Goal: Check status: Check status

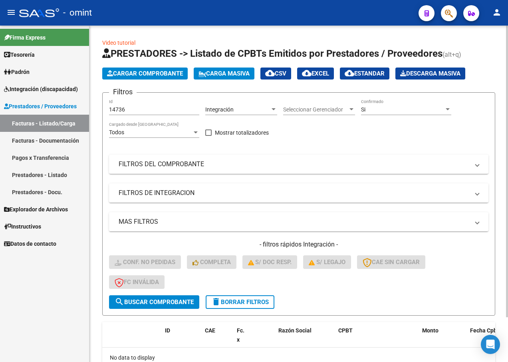
scroll to position [40, 0]
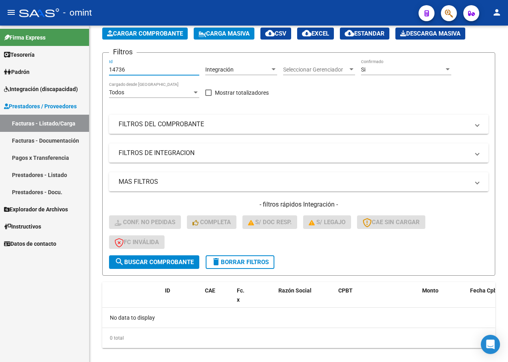
drag, startPoint x: 135, startPoint y: 69, endPoint x: 17, endPoint y: 41, distance: 121.5
click at [20, 42] on mat-sidenav-container "Firma Express Tesorería Extractos Procesados (csv) Extractos Originales (pdf) P…" at bounding box center [254, 194] width 508 height 336
paste input "15999"
type input "15999"
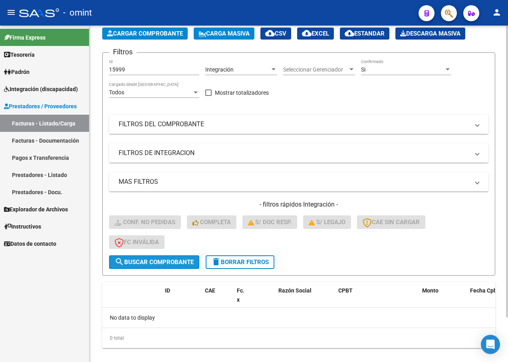
click at [181, 259] on span "search Buscar Comprobante" at bounding box center [154, 261] width 79 height 7
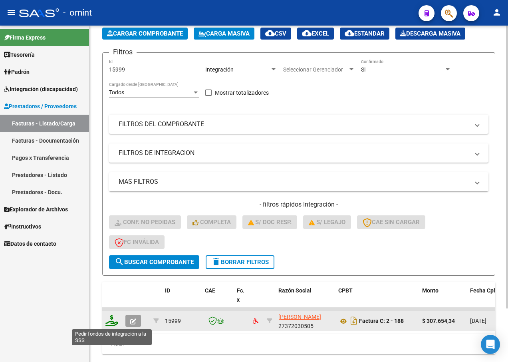
click at [112, 321] on icon at bounding box center [111, 320] width 13 height 11
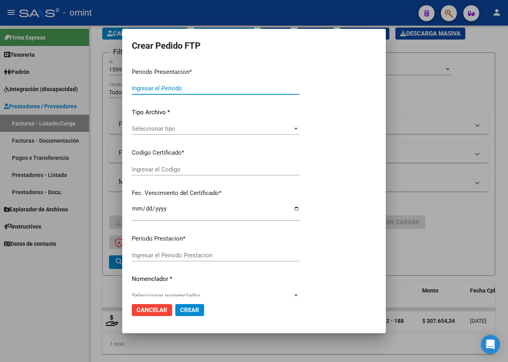
type input "202507"
type input "$ 307.654,34"
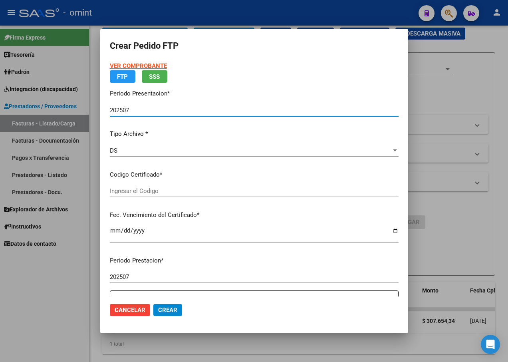
type input "1670523501"
type input "2029-06-11"
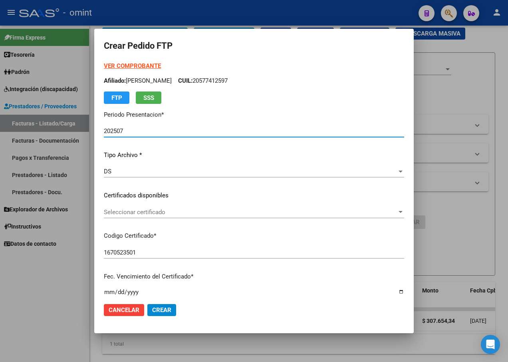
click at [398, 212] on div at bounding box center [400, 212] width 4 height 2
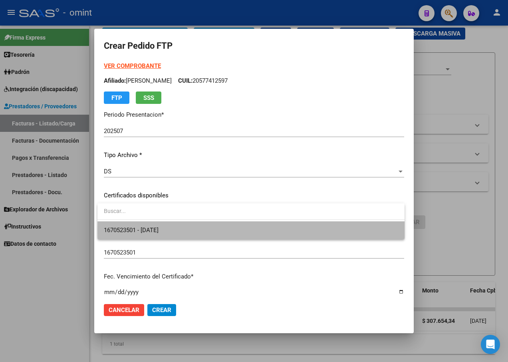
click at [378, 230] on span "1670523501 - 2029-06-11" at bounding box center [251, 230] width 294 height 18
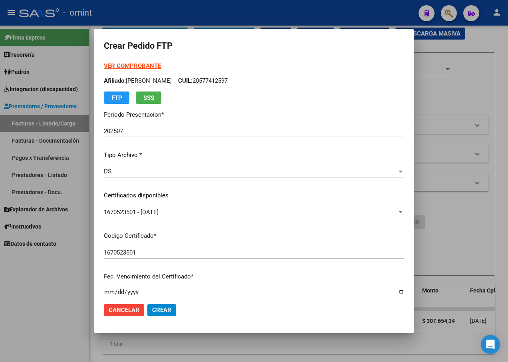
click at [287, 265] on div "1670523501 Ingresar el Codigo" at bounding box center [254, 256] width 300 height 20
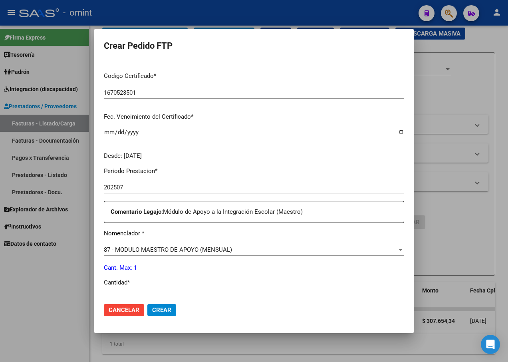
scroll to position [239, 0]
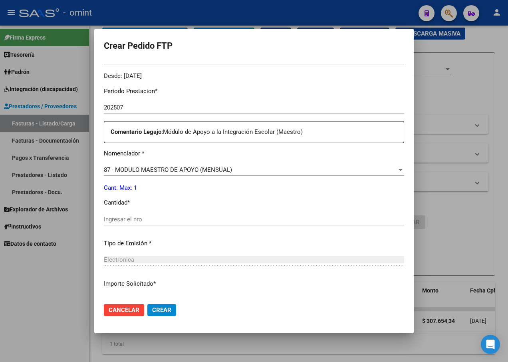
click at [139, 222] on input "Ingresar el nro" at bounding box center [254, 219] width 300 height 7
type input "1"
click at [241, 270] on div "Electronica Seleccionar tipo" at bounding box center [254, 263] width 300 height 20
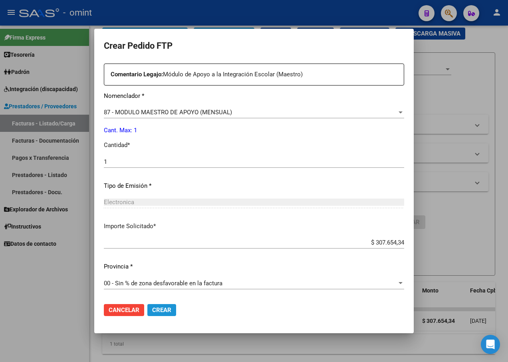
click at [161, 309] on span "Crear" at bounding box center [161, 309] width 19 height 7
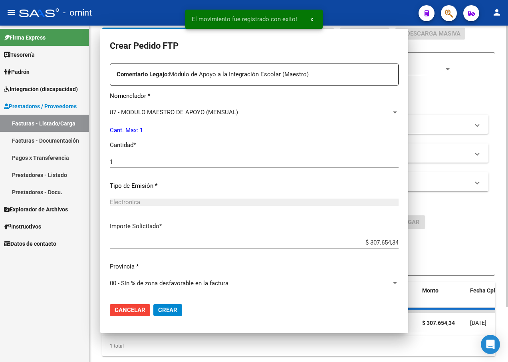
scroll to position [0, 0]
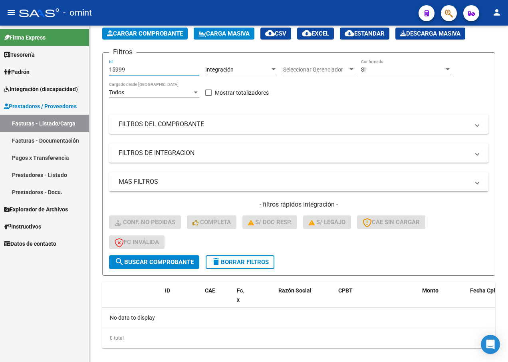
drag, startPoint x: 133, startPoint y: 71, endPoint x: 42, endPoint y: 46, distance: 93.6
click at [43, 46] on mat-sidenav-container "Firma Express Tesorería Extractos Procesados (csv) Extractos Originales (pdf) P…" at bounding box center [254, 194] width 508 height 336
paste input "15387"
type input "15387"
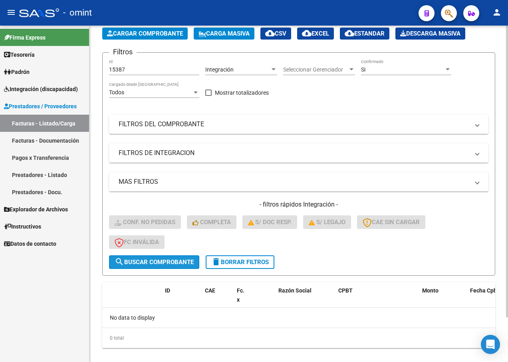
click at [150, 263] on span "search Buscar Comprobante" at bounding box center [154, 261] width 79 height 7
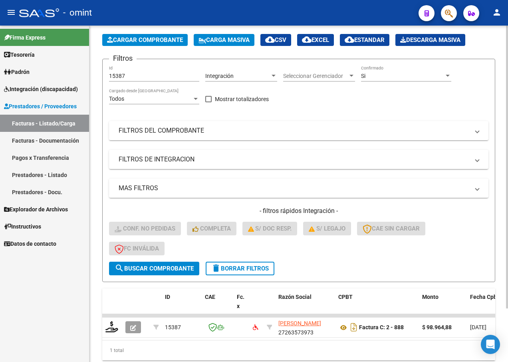
scroll to position [40, 0]
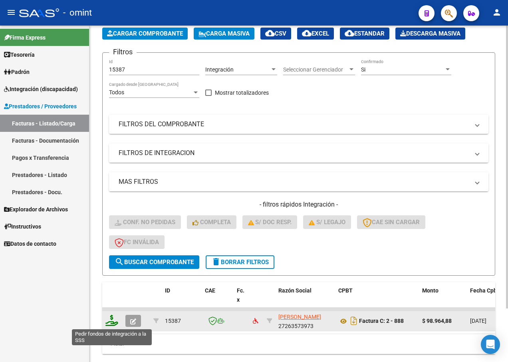
click at [109, 319] on icon at bounding box center [111, 320] width 13 height 11
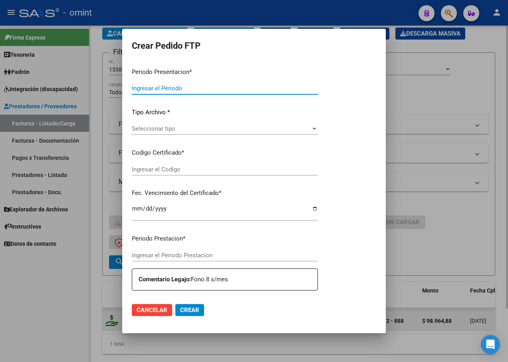
type input "202507"
type input "$ 98.964,88"
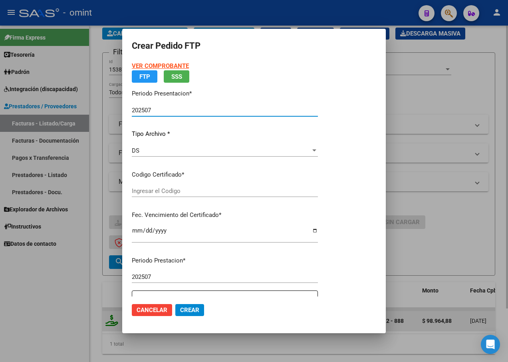
type input "7051692607"
type input "2027-12-05"
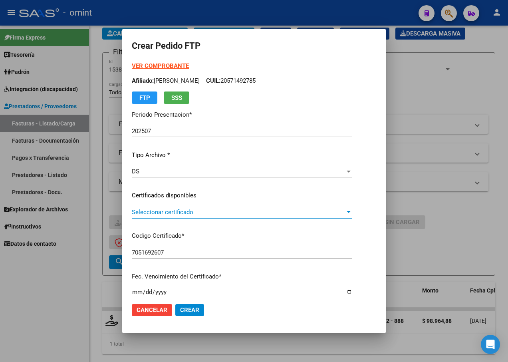
click at [352, 214] on div at bounding box center [348, 212] width 7 height 6
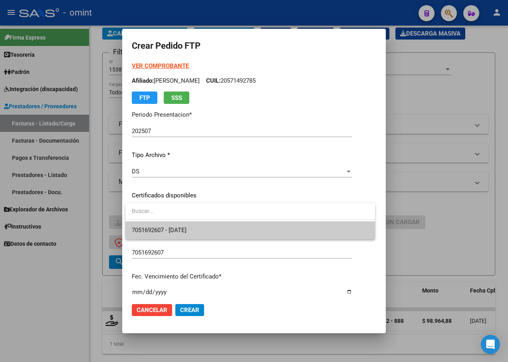
click at [335, 235] on span "7051692607 - 2027-12-05" at bounding box center [250, 230] width 237 height 18
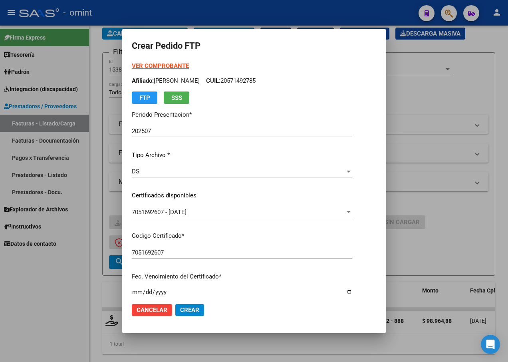
click at [336, 257] on div "7051692607 Ingresar el Codigo" at bounding box center [242, 252] width 220 height 12
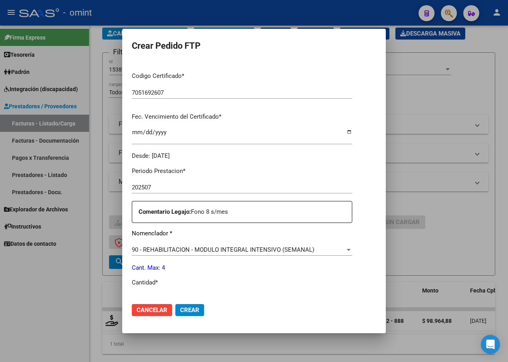
scroll to position [200, 0]
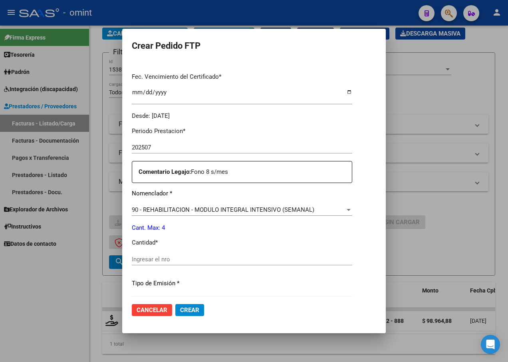
click at [152, 259] on input "Ingresar el nro" at bounding box center [242, 258] width 220 height 7
type input "4"
click at [268, 294] on div "Electronica Seleccionar tipo" at bounding box center [242, 299] width 220 height 12
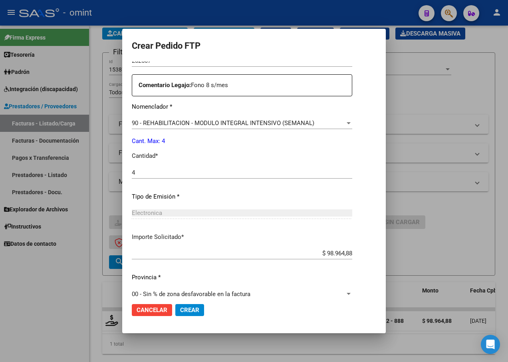
scroll to position [297, 0]
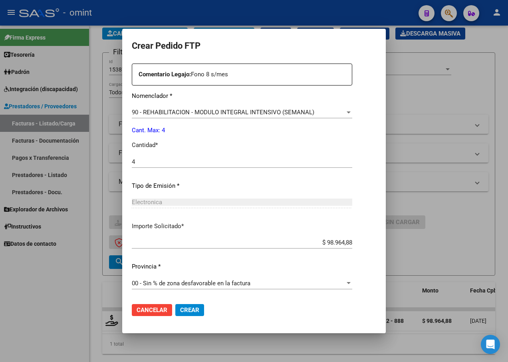
click at [197, 309] on span "Crear" at bounding box center [189, 309] width 19 height 7
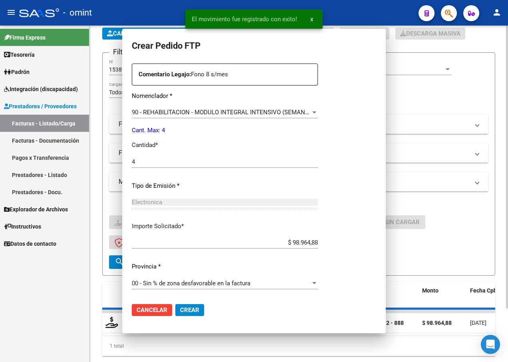
scroll to position [254, 0]
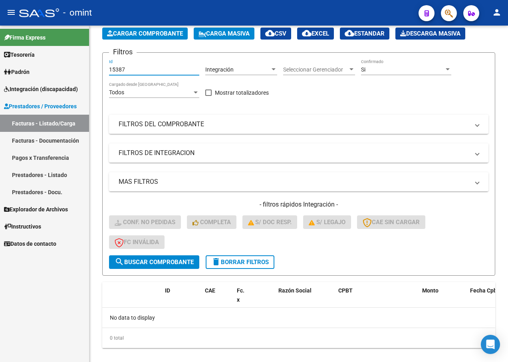
drag, startPoint x: 135, startPoint y: 67, endPoint x: 23, endPoint y: 55, distance: 112.9
click at [23, 55] on mat-sidenav-container "Firma Express Tesorería Extractos Procesados (csv) Extractos Originales (pdf) P…" at bounding box center [254, 194] width 508 height 336
paste input "15380"
type input "15380"
click at [137, 261] on span "search Buscar Comprobante" at bounding box center [154, 261] width 79 height 7
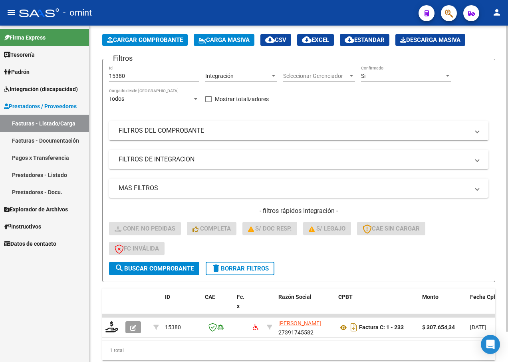
scroll to position [40, 0]
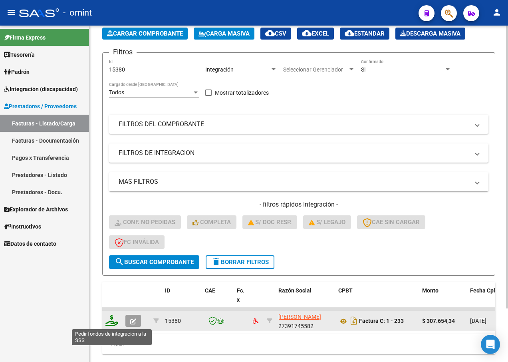
click at [110, 317] on icon at bounding box center [111, 320] width 13 height 11
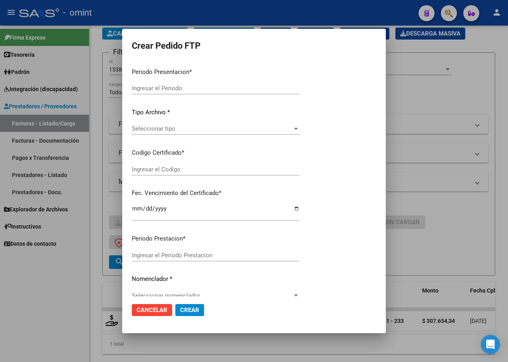
type input "202507"
type input "$ 307.654,34"
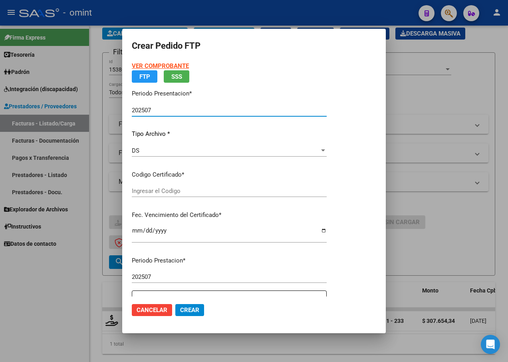
type input "7051692607"
type input "2027-12-05"
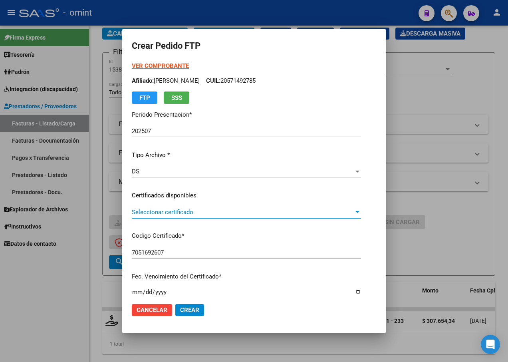
click at [361, 212] on div at bounding box center [357, 212] width 7 height 6
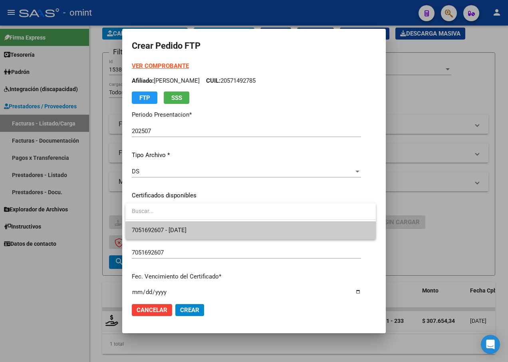
click at [348, 233] on span "7051692607 - 2027-12-05" at bounding box center [250, 230] width 237 height 18
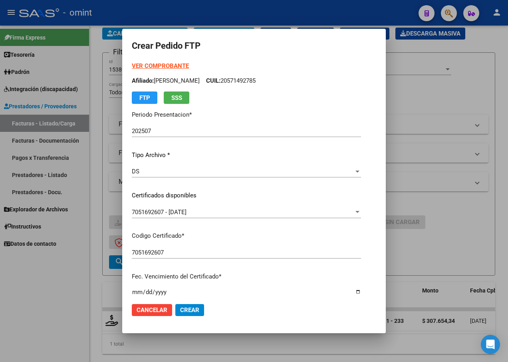
click at [323, 245] on div "VER COMPROBANTE ARCA Padrón Afiliado: GAETAN CONRADO CUIL: 20571492785 FTP SSS …" at bounding box center [246, 190] width 229 height 259
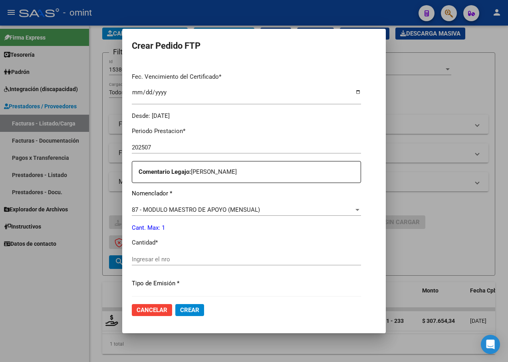
scroll to position [239, 0]
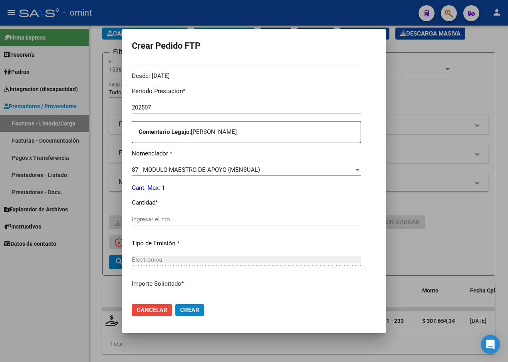
click at [164, 214] on div "Ingresar el nro" at bounding box center [246, 219] width 229 height 12
click at [165, 218] on input "Ingresar el nro" at bounding box center [246, 219] width 229 height 7
type input "1"
click at [330, 260] on div "Electronica" at bounding box center [246, 259] width 229 height 7
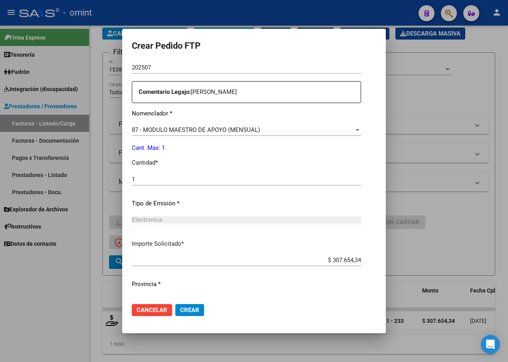
scroll to position [297, 0]
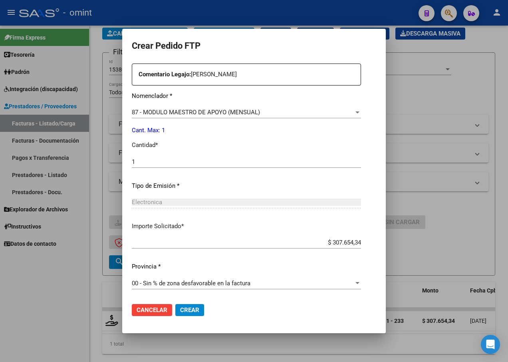
click at [194, 315] on button "Crear" at bounding box center [189, 310] width 29 height 12
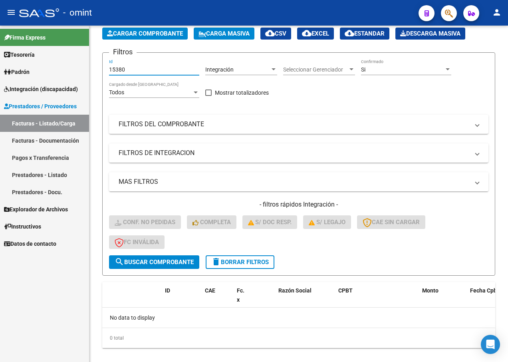
drag, startPoint x: 135, startPoint y: 67, endPoint x: 67, endPoint y: 53, distance: 69.2
click at [67, 53] on mat-sidenav-container "Firma Express Tesorería Extractos Procesados (csv) Extractos Originales (pdf) P…" at bounding box center [254, 194] width 508 height 336
paste input "15385"
type input "15385"
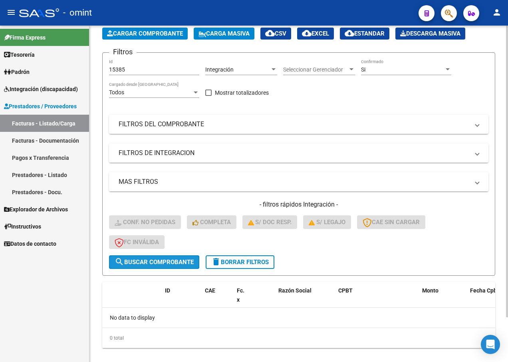
click at [150, 265] on span "search Buscar Comprobante" at bounding box center [154, 261] width 79 height 7
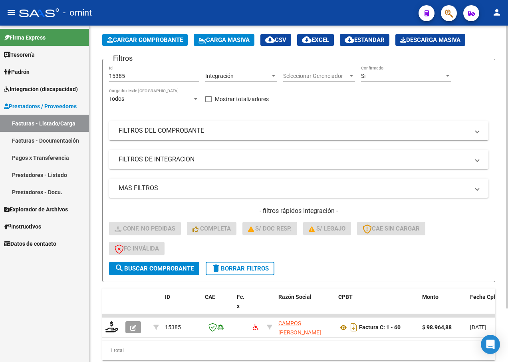
scroll to position [40, 0]
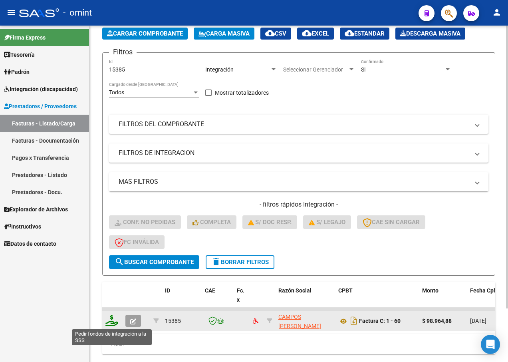
click at [115, 319] on icon at bounding box center [111, 320] width 13 height 11
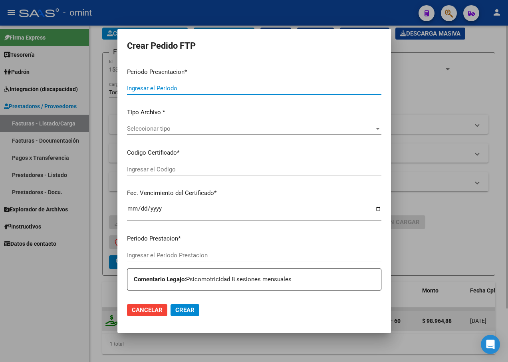
type input "202507"
type input "$ 98.964,88"
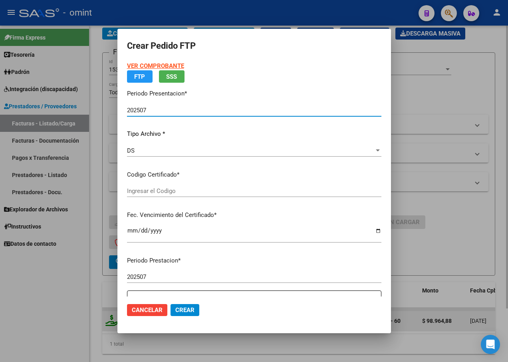
type input "7051692607"
type input "2027-12-05"
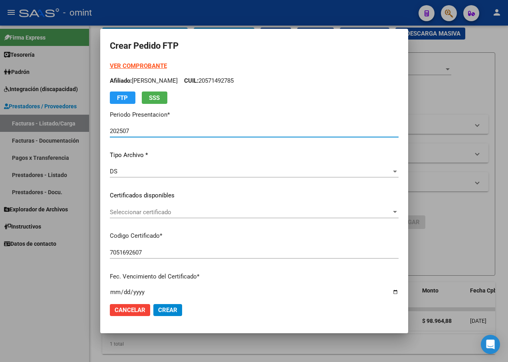
click at [390, 211] on span "Seleccionar certificado" at bounding box center [250, 211] width 281 height 7
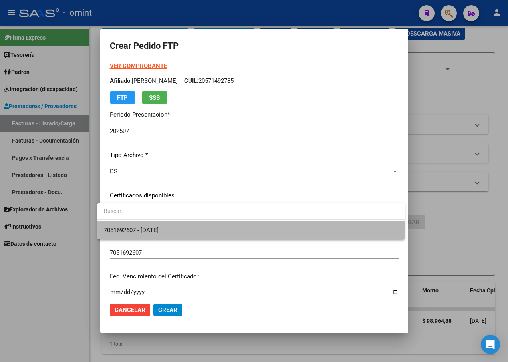
click at [362, 237] on span "7051692607 - 2027-12-05" at bounding box center [251, 230] width 294 height 18
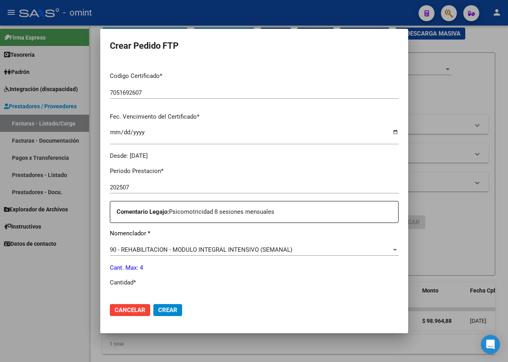
scroll to position [239, 0]
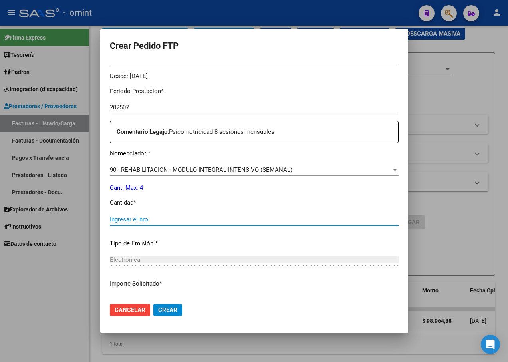
click at [131, 220] on input "Ingresar el nro" at bounding box center [254, 219] width 289 height 7
type input "4"
click at [224, 264] on div "Electronica Seleccionar tipo" at bounding box center [254, 259] width 289 height 12
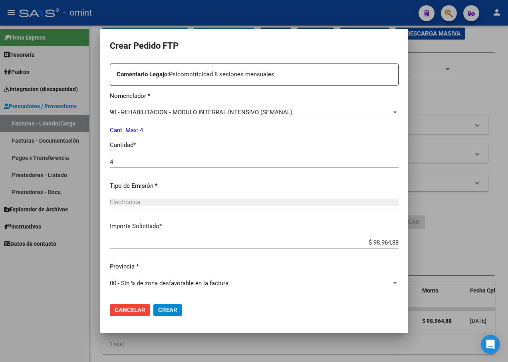
click at [166, 309] on span "Crear" at bounding box center [167, 309] width 19 height 7
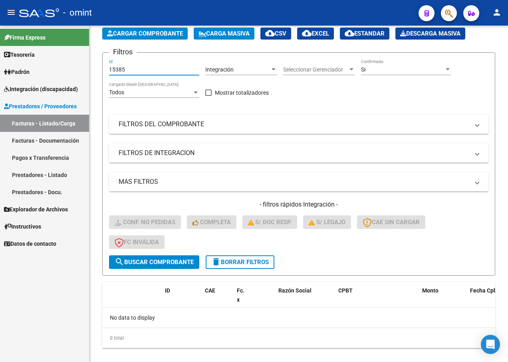
drag, startPoint x: 124, startPoint y: 69, endPoint x: 68, endPoint y: 42, distance: 62.1
click at [69, 44] on mat-sidenav-container "Firma Express Tesorería Extractos Procesados (csv) Extractos Originales (pdf) P…" at bounding box center [254, 194] width 508 height 336
paste input "15383"
type input "15383"
click at [166, 263] on span "search Buscar Comprobante" at bounding box center [154, 261] width 79 height 7
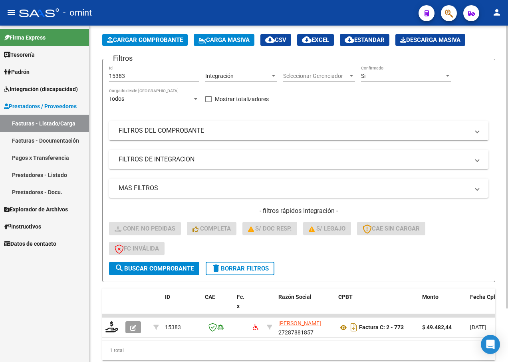
scroll to position [40, 0]
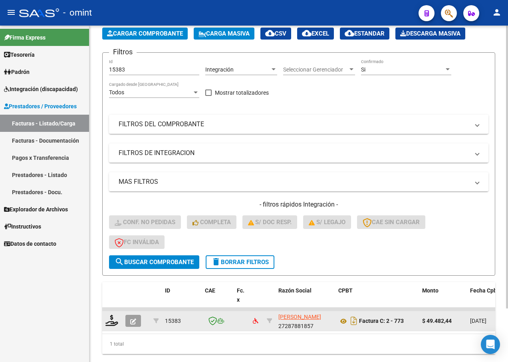
click at [105, 324] on datatable-body-cell at bounding box center [112, 321] width 20 height 20
click at [109, 323] on icon at bounding box center [111, 320] width 13 height 11
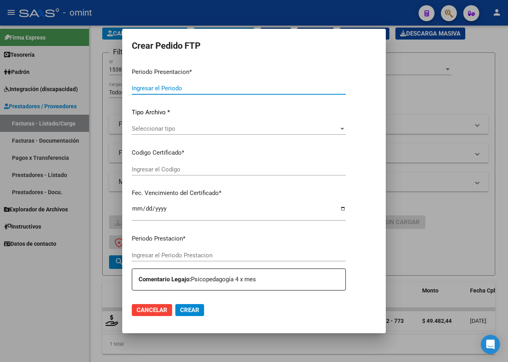
type input "202507"
type input "$ 49.482,44"
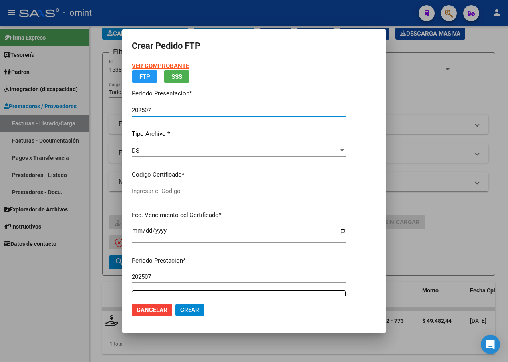
type input "7051692607"
type input "2027-12-05"
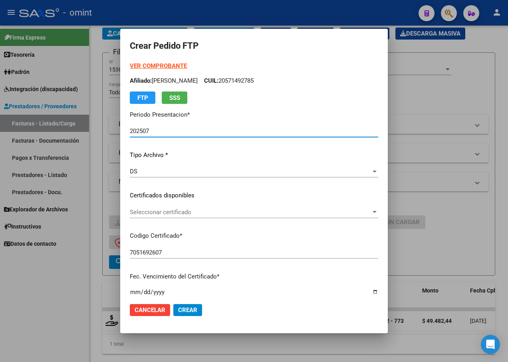
click at [371, 213] on span "Seleccionar certificado" at bounding box center [250, 211] width 241 height 7
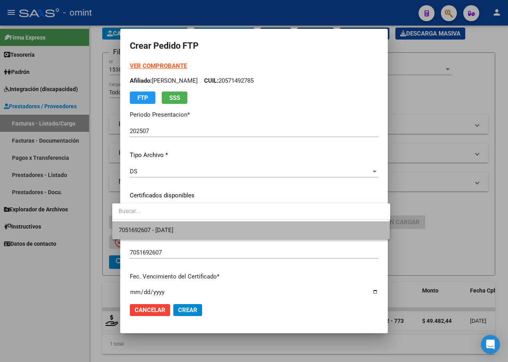
click at [348, 229] on span "7051692607 - 2027-12-05" at bounding box center [251, 230] width 265 height 18
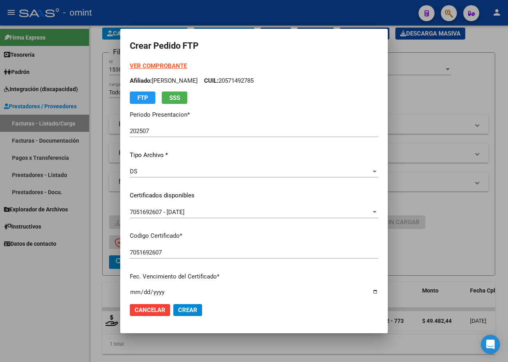
click at [275, 238] on p "Codigo Certificado *" at bounding box center [254, 235] width 248 height 9
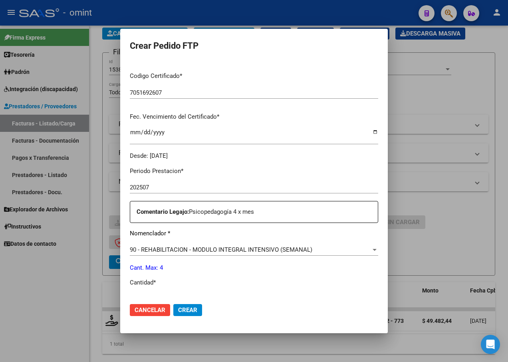
scroll to position [239, 0]
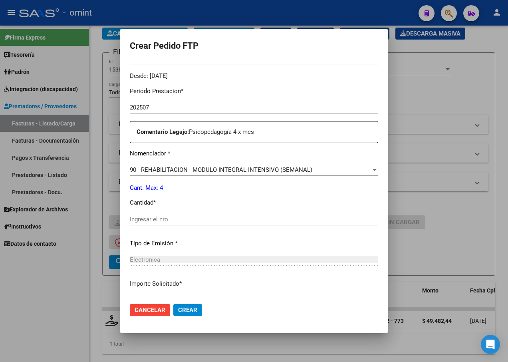
click at [153, 220] on input "Ingresar el nro" at bounding box center [254, 219] width 248 height 7
type input "4"
click at [315, 247] on p "Tipo de Emisión *" at bounding box center [254, 243] width 248 height 9
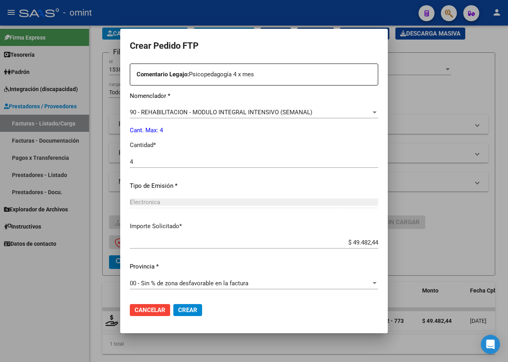
click at [171, 301] on mat-dialog-actions "Cancelar Crear" at bounding box center [254, 309] width 248 height 27
click at [178, 308] on span "Crear" at bounding box center [187, 309] width 19 height 7
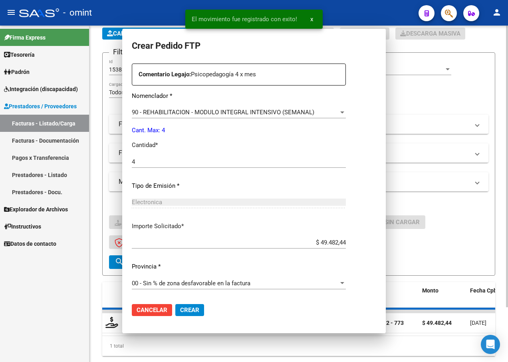
scroll to position [0, 0]
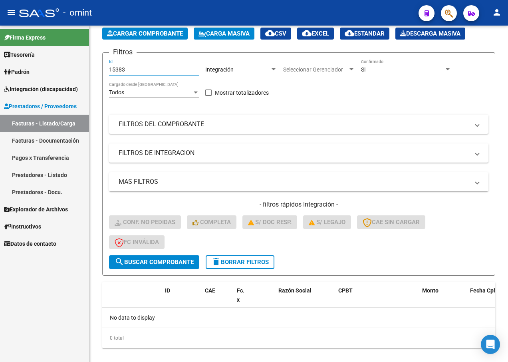
drag, startPoint x: 144, startPoint y: 67, endPoint x: 0, endPoint y: 61, distance: 143.8
click at [0, 61] on html "menu - omint person Firma Express Tesorería Extractos Procesados (csv) Extracto…" at bounding box center [254, 181] width 508 height 362
paste input "15629"
type input "15629"
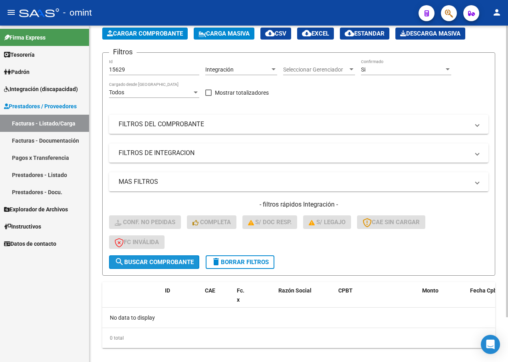
click at [152, 267] on button "search Buscar Comprobante" at bounding box center [154, 262] width 90 height 14
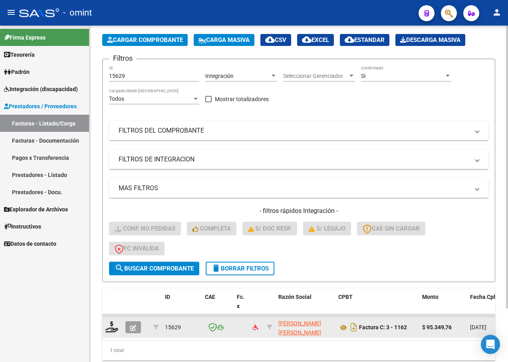
scroll to position [40, 0]
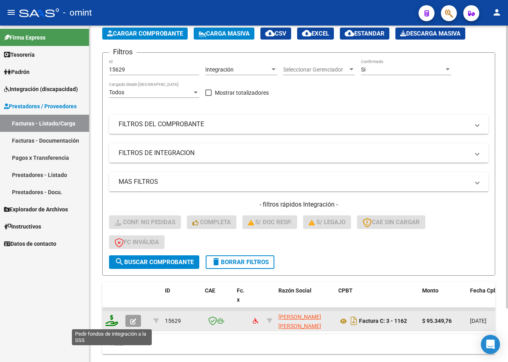
click at [115, 318] on icon at bounding box center [111, 320] width 13 height 11
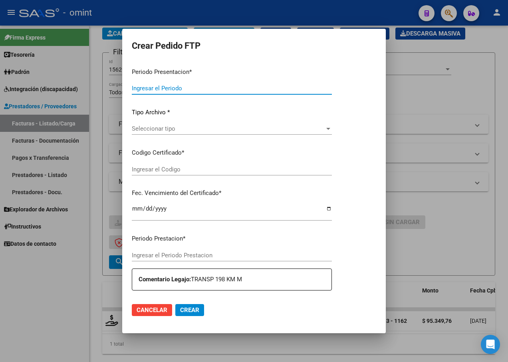
type input "202507"
type input "$ 95.349,76"
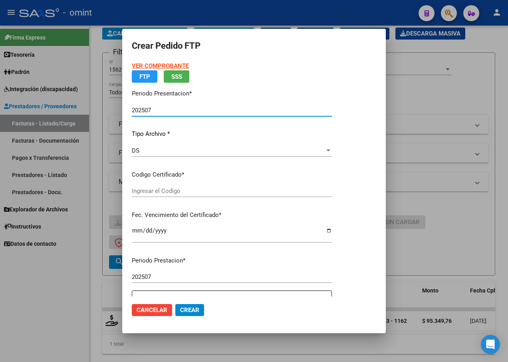
type input "7051692607"
type input "2027-12-05"
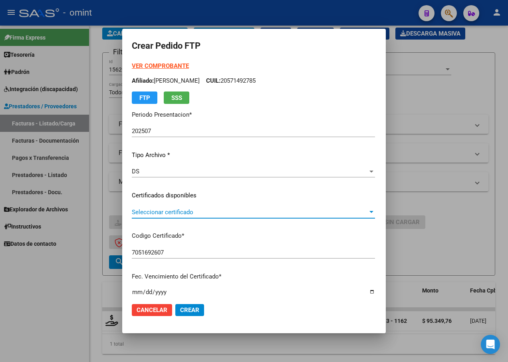
click at [373, 212] on div at bounding box center [371, 212] width 4 height 2
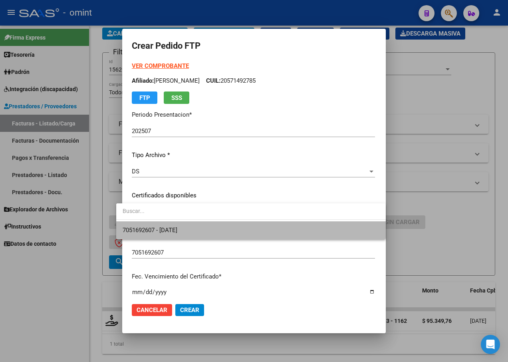
click at [366, 231] on span "7051692607 - 2027-12-05" at bounding box center [251, 230] width 257 height 18
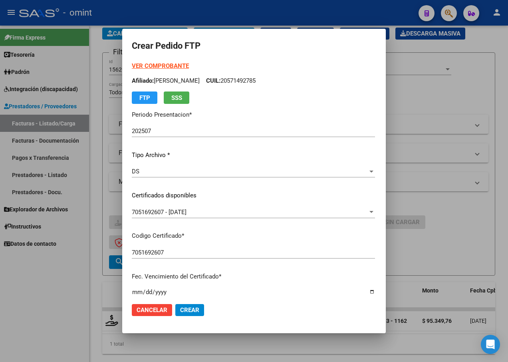
click at [313, 259] on div "7051692607 Ingresar el Codigo" at bounding box center [253, 256] width 243 height 20
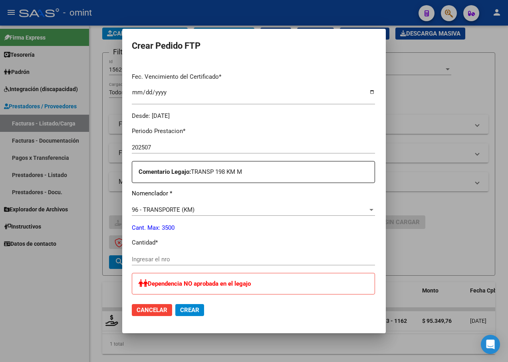
scroll to position [239, 0]
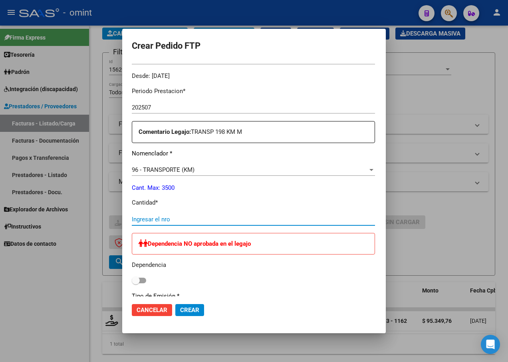
click at [165, 218] on input "Ingresar el nro" at bounding box center [253, 219] width 243 height 7
type input "176"
click at [264, 192] on p "Cant. Max: 3500" at bounding box center [253, 187] width 243 height 9
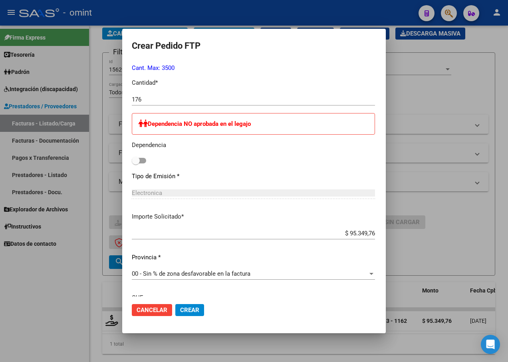
scroll to position [431, 0]
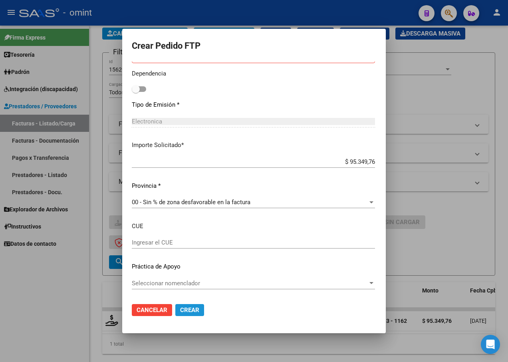
click at [190, 312] on span "Crear" at bounding box center [189, 309] width 19 height 7
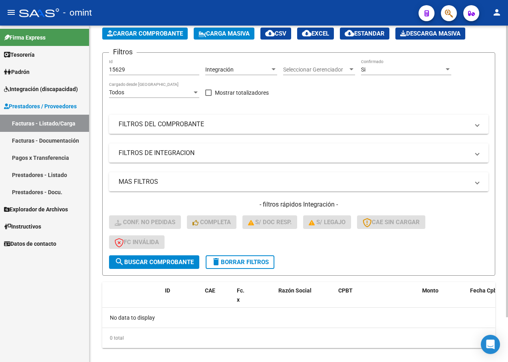
drag, startPoint x: 140, startPoint y: 66, endPoint x: 137, endPoint y: 69, distance: 4.6
click at [138, 68] on div "15629 Id" at bounding box center [154, 67] width 90 height 16
drag, startPoint x: 136, startPoint y: 69, endPoint x: 44, endPoint y: 44, distance: 96.1
click at [44, 44] on mat-sidenav-container "Firma Express Tesorería Extractos Procesados (csv) Extractos Originales (pdf) P…" at bounding box center [254, 194] width 508 height 336
drag, startPoint x: 126, startPoint y: 65, endPoint x: 119, endPoint y: 73, distance: 10.2
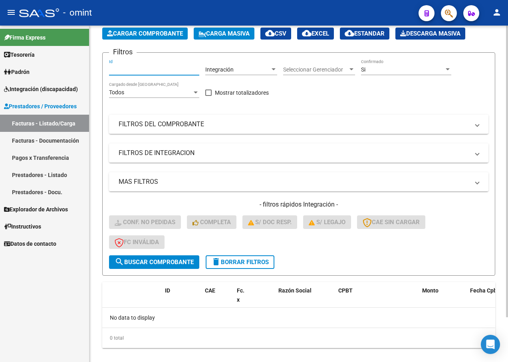
paste input "15381"
type input "15381"
click at [146, 264] on span "search Buscar Comprobante" at bounding box center [154, 261] width 79 height 7
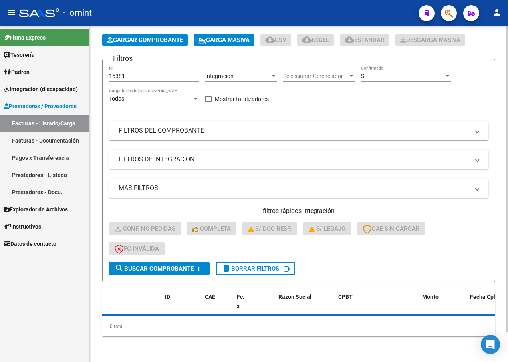
scroll to position [40, 0]
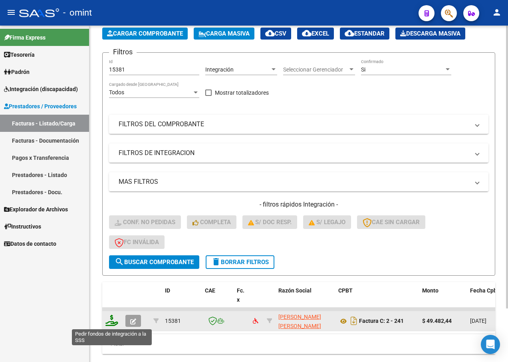
click at [108, 323] on icon at bounding box center [111, 320] width 13 height 11
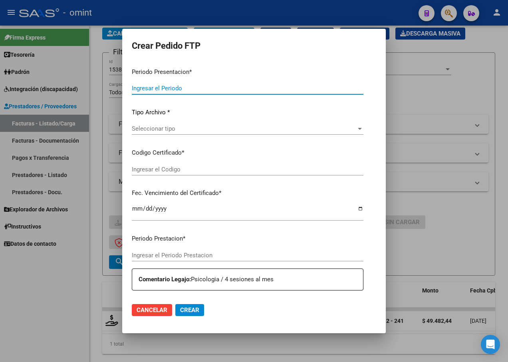
type input "202507"
type input "$ 49.482,44"
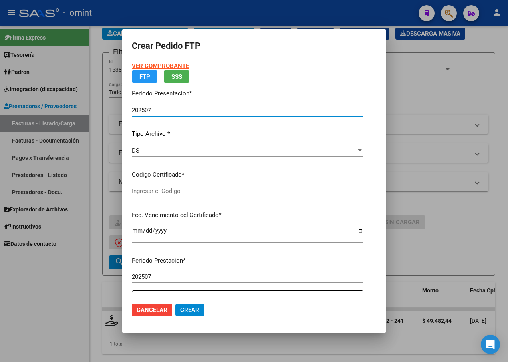
type input "7051692607"
type input "2027-12-05"
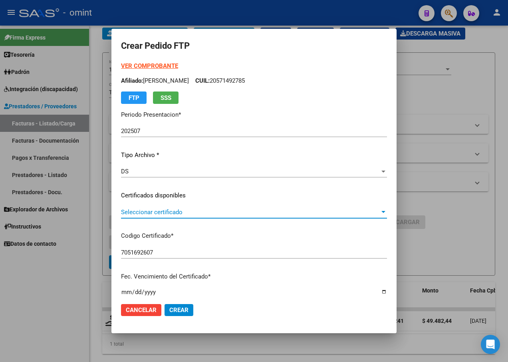
click at [387, 210] on div at bounding box center [383, 212] width 7 height 6
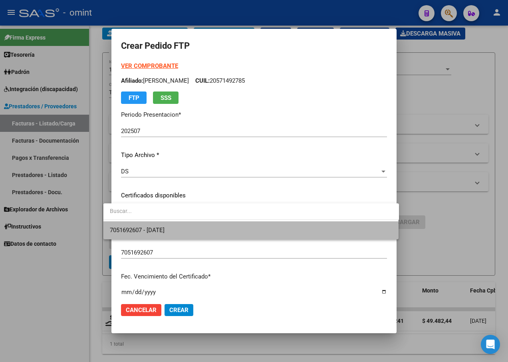
click at [315, 232] on span "7051692607 - 2027-12-05" at bounding box center [251, 230] width 283 height 18
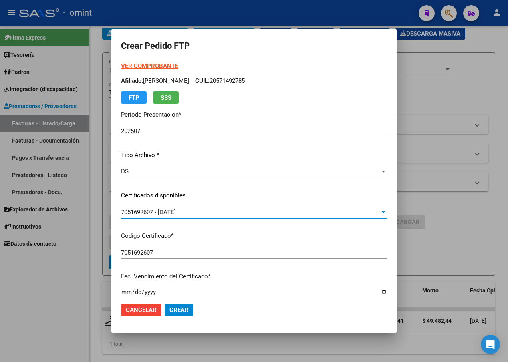
click at [336, 249] on input "7051692607" at bounding box center [254, 252] width 266 height 7
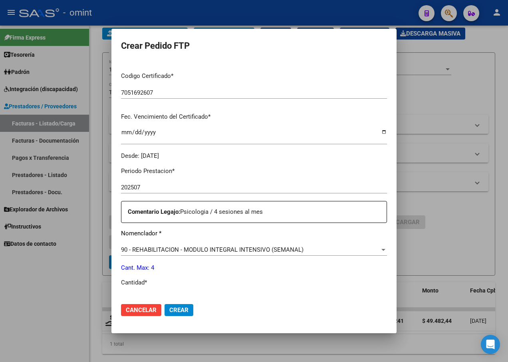
scroll to position [200, 0]
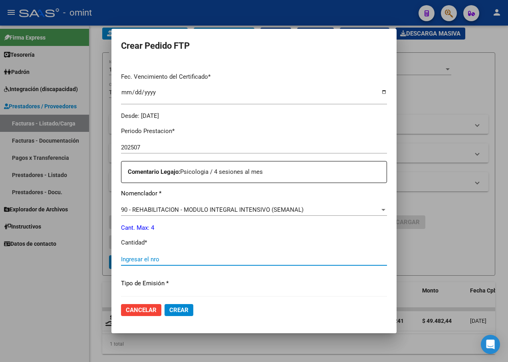
click at [153, 261] on input "Ingresar el nro" at bounding box center [254, 258] width 266 height 7
click at [231, 256] on input "4" at bounding box center [254, 258] width 266 height 7
type input "4"
click at [243, 281] on p "Tipo de Emisión *" at bounding box center [254, 283] width 266 height 9
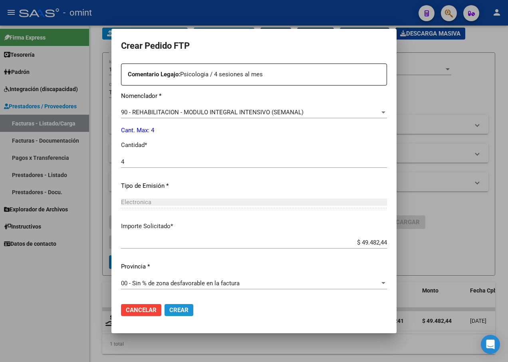
click at [169, 313] on span "Crear" at bounding box center [178, 309] width 19 height 7
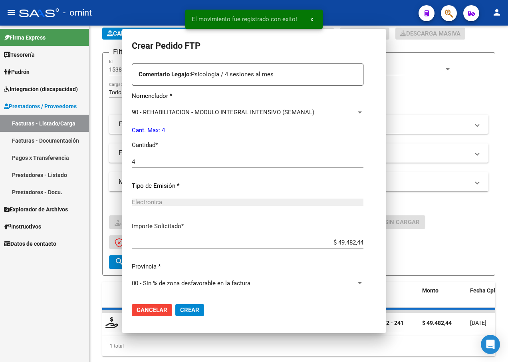
scroll to position [0, 0]
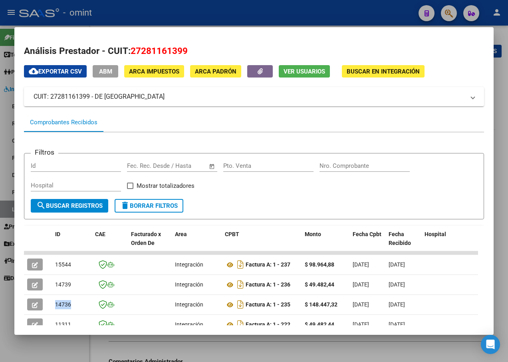
click at [147, 5] on div at bounding box center [254, 181] width 508 height 362
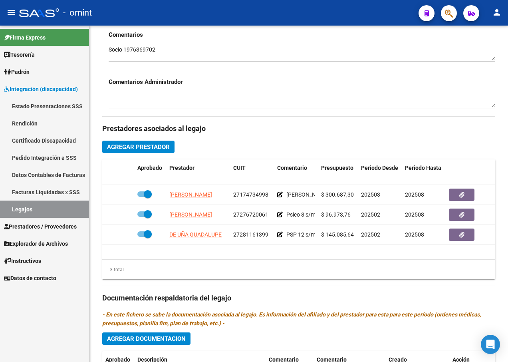
click at [61, 209] on link "Legajos" at bounding box center [44, 208] width 89 height 17
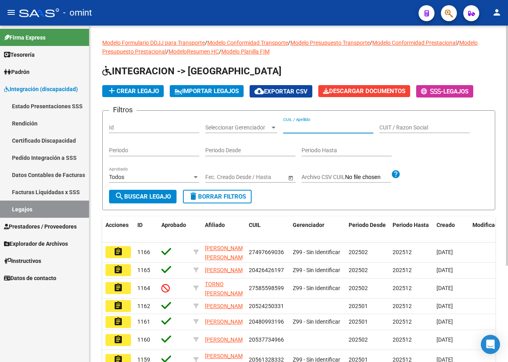
paste input "20482553231"
type input "20482553231"
click at [143, 195] on span "search Buscar Legajo" at bounding box center [143, 196] width 56 height 7
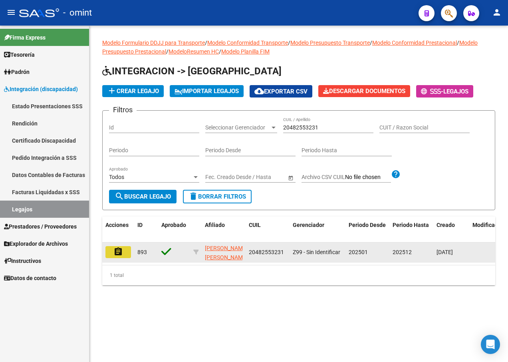
click at [120, 246] on button "assignment" at bounding box center [118, 252] width 26 height 12
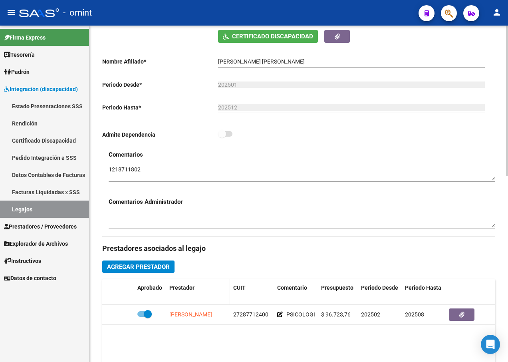
scroll to position [239, 0]
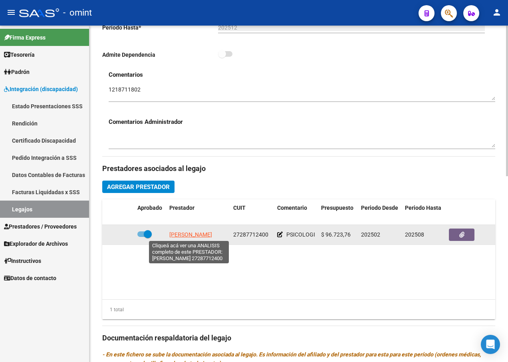
click at [180, 235] on span "[PERSON_NAME]" at bounding box center [190, 234] width 43 height 6
type textarea "27287712400"
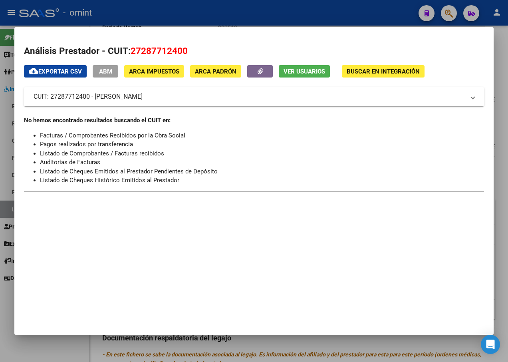
click at [117, 14] on div at bounding box center [254, 181] width 508 height 362
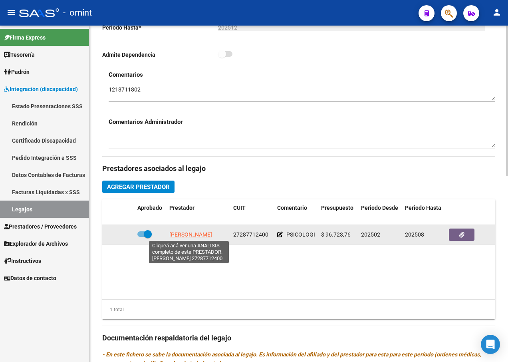
click at [190, 235] on span "[PERSON_NAME]" at bounding box center [190, 234] width 43 height 6
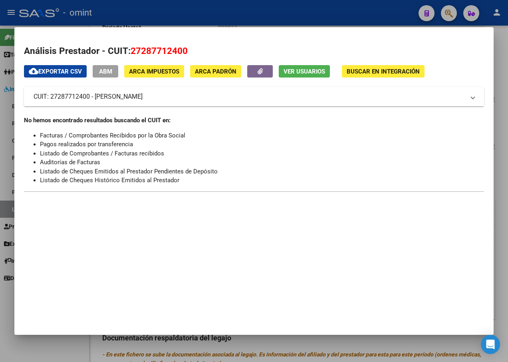
click at [168, 10] on div at bounding box center [254, 181] width 508 height 362
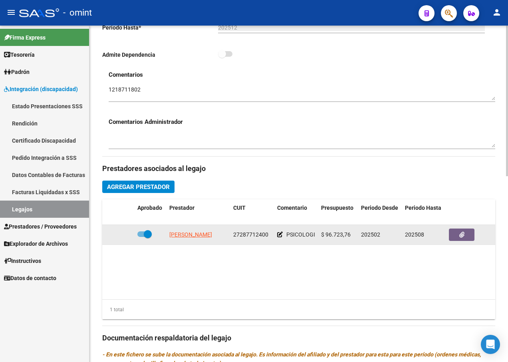
click at [260, 233] on span "27287712400" at bounding box center [250, 234] width 35 height 6
copy span "27287712400"
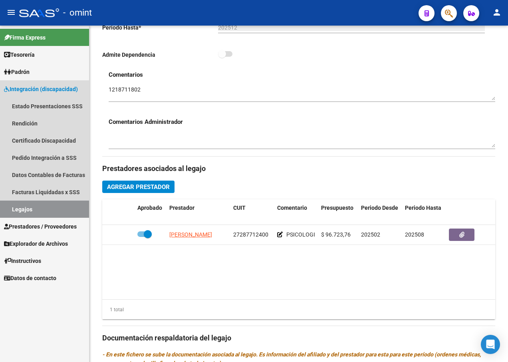
click at [53, 211] on link "Legajos" at bounding box center [44, 208] width 89 height 17
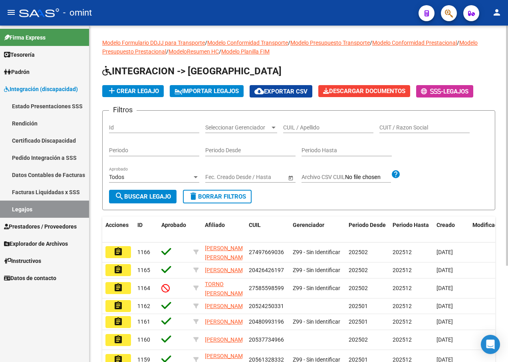
drag, startPoint x: 309, startPoint y: 132, endPoint x: 316, endPoint y: 125, distance: 9.6
paste input "20577412597"
type input "20577412597"
click at [143, 197] on span "search Buscar Legajo" at bounding box center [143, 196] width 56 height 7
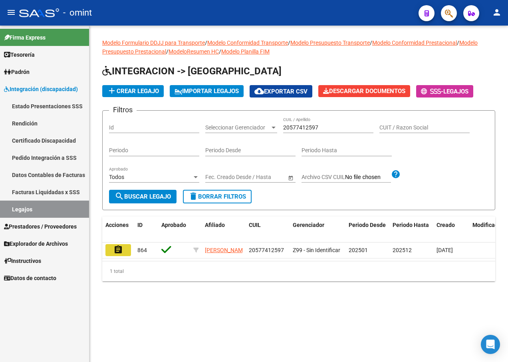
click at [117, 252] on mat-icon "assignment" at bounding box center [118, 250] width 10 height 10
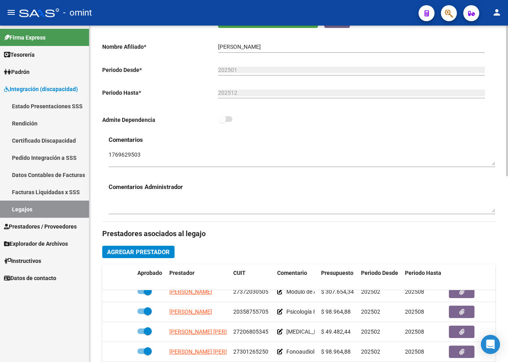
scroll to position [95, 0]
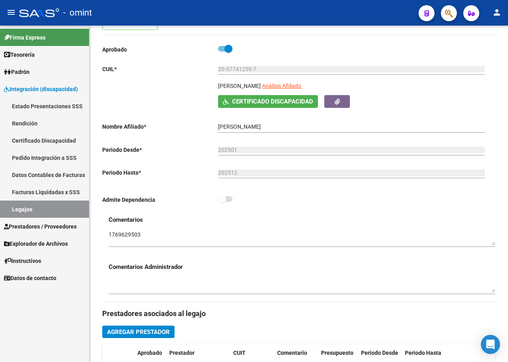
drag, startPoint x: 13, startPoint y: 208, endPoint x: 64, endPoint y: 208, distance: 50.7
click at [13, 209] on link "Legajos" at bounding box center [44, 208] width 89 height 17
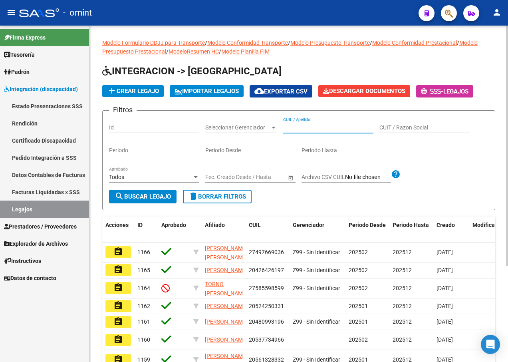
paste input "20577412597"
type input "20577412597"
click at [139, 197] on span "search Buscar Legajo" at bounding box center [143, 196] width 56 height 7
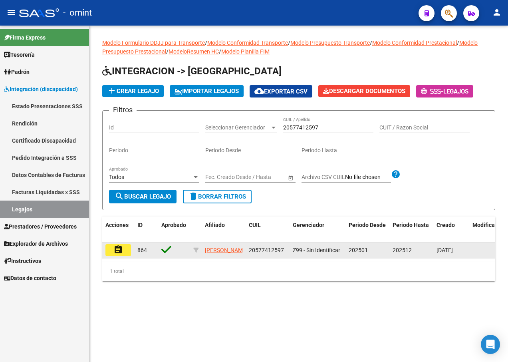
click at [121, 249] on mat-icon "assignment" at bounding box center [118, 250] width 10 height 10
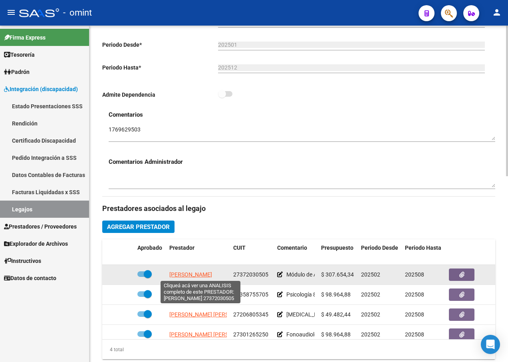
click at [182, 275] on span "[PERSON_NAME]" at bounding box center [190, 274] width 43 height 6
type textarea "27372030505"
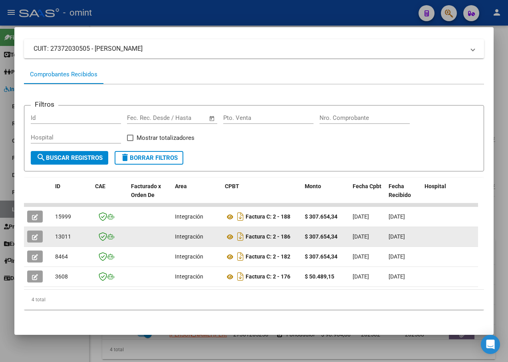
click at [31, 230] on button "button" at bounding box center [35, 236] width 16 height 12
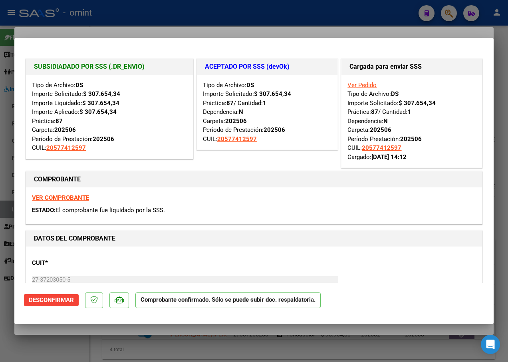
click at [218, 22] on div at bounding box center [254, 181] width 508 height 362
type input "$ 0,00"
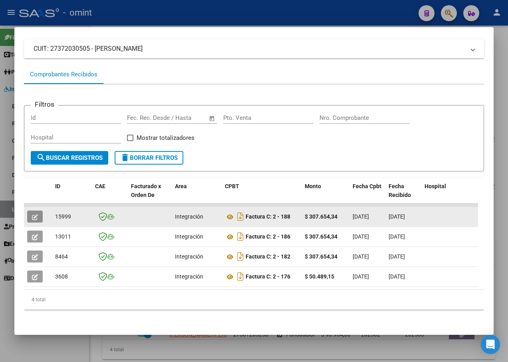
click at [38, 214] on button "button" at bounding box center [35, 216] width 16 height 12
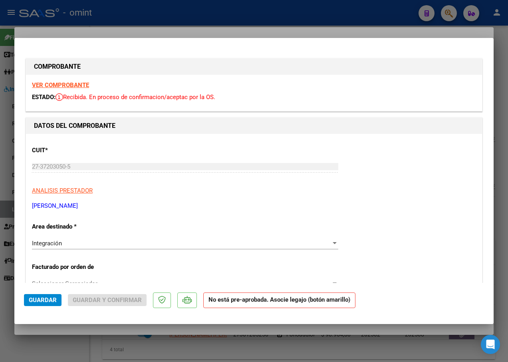
click at [69, 85] on strong "VER COMPROBANTE" at bounding box center [60, 84] width 57 height 7
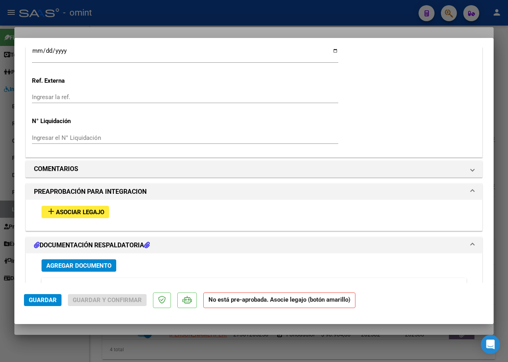
scroll to position [718, 0]
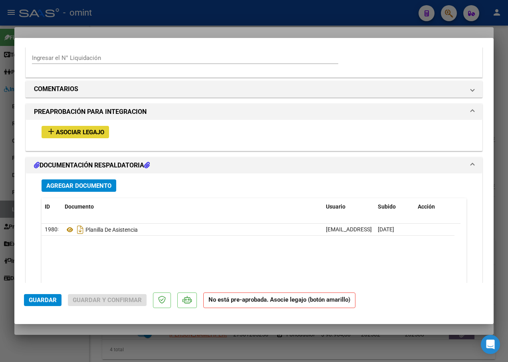
click at [81, 131] on span "Asociar Legajo" at bounding box center [80, 132] width 48 height 7
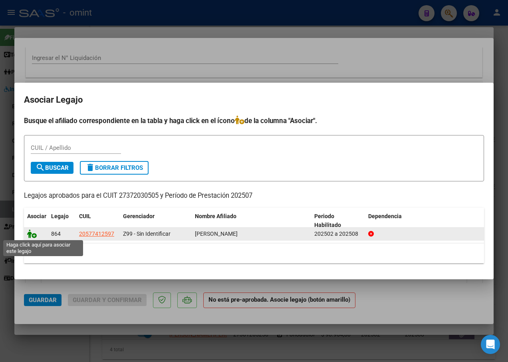
click at [29, 235] on icon at bounding box center [32, 233] width 10 height 9
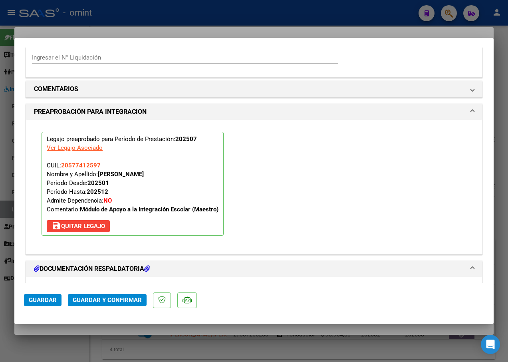
scroll to position [859, 0]
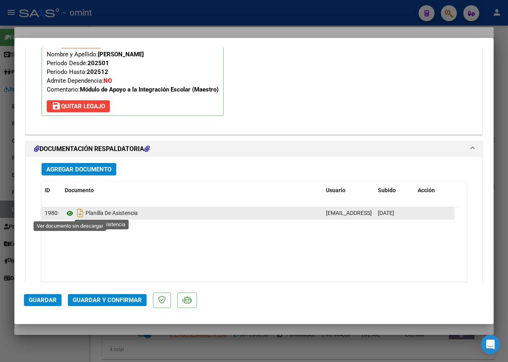
click at [70, 214] on icon at bounding box center [70, 213] width 10 height 10
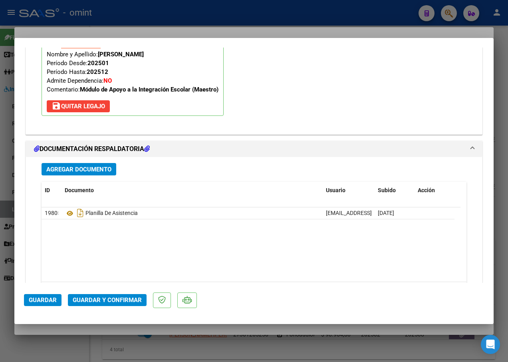
click at [122, 303] on span "Guardar y Confirmar" at bounding box center [107, 299] width 69 height 7
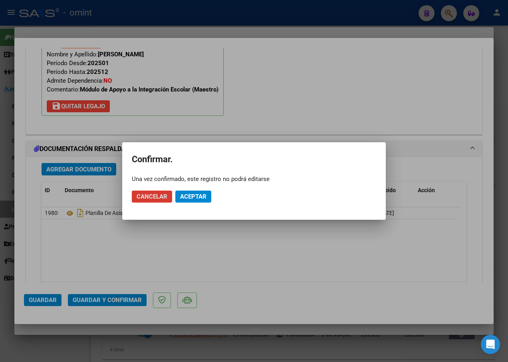
click at [201, 196] on span "Aceptar" at bounding box center [193, 196] width 26 height 7
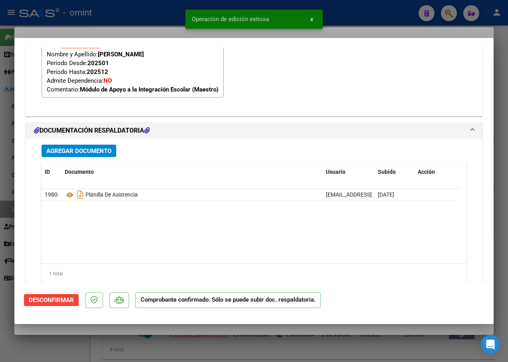
click at [129, 20] on div at bounding box center [254, 181] width 508 height 362
type input "$ 0,00"
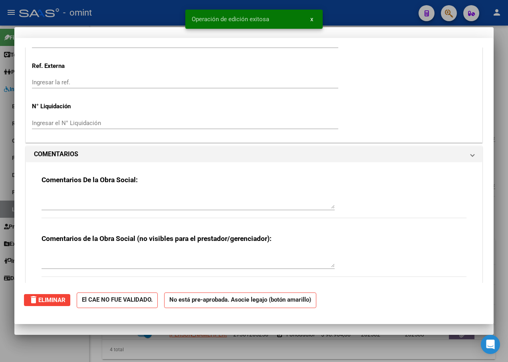
scroll to position [833, 0]
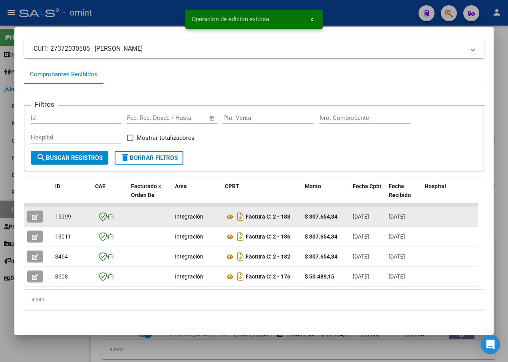
click at [59, 213] on span "15999" at bounding box center [63, 216] width 16 height 6
copy span "15999"
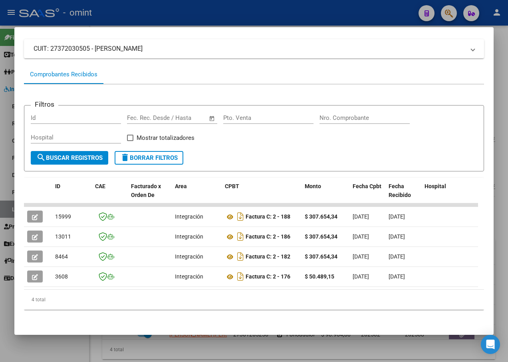
click at [177, 10] on div at bounding box center [254, 181] width 508 height 362
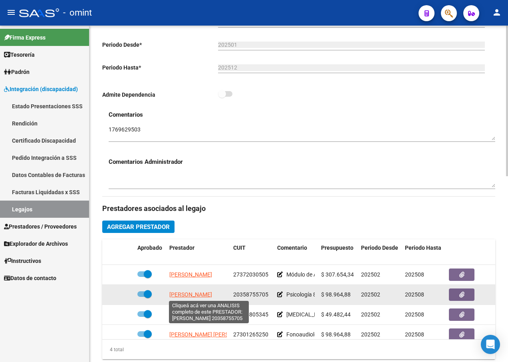
click at [194, 296] on span "[PERSON_NAME]" at bounding box center [190, 294] width 43 height 6
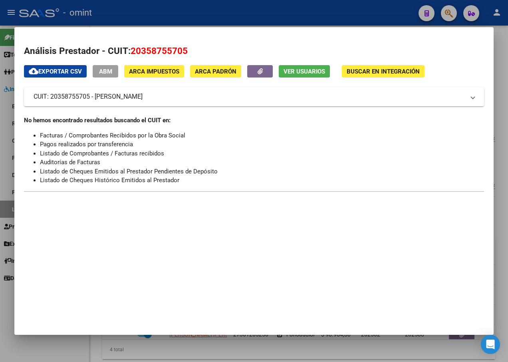
click at [176, 12] on div at bounding box center [254, 181] width 508 height 362
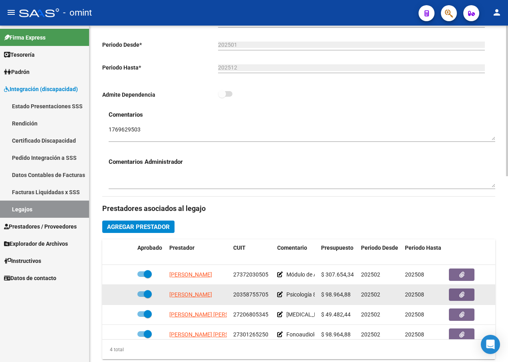
drag, startPoint x: 267, startPoint y: 294, endPoint x: 234, endPoint y: 293, distance: 33.5
click at [234, 293] on span "20358755705" at bounding box center [250, 294] width 35 height 6
drag, startPoint x: 234, startPoint y: 293, endPoint x: 242, endPoint y: 295, distance: 8.2
copy span "20358755705"
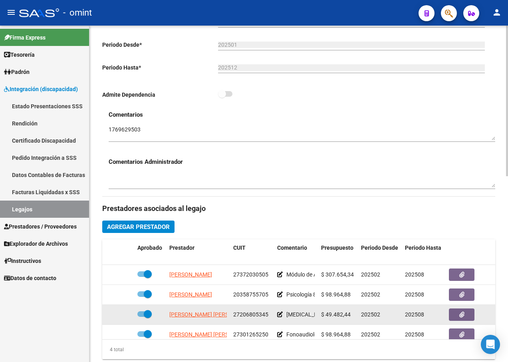
scroll to position [14, 0]
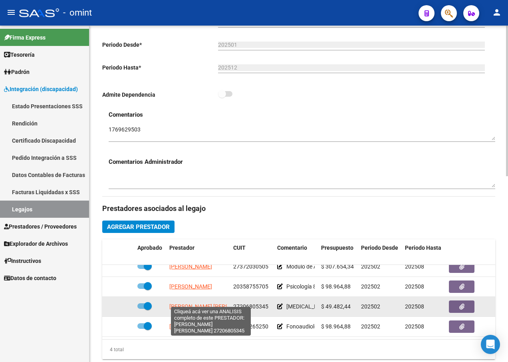
click at [202, 303] on span "[PERSON_NAME] [PERSON_NAME]" at bounding box center [212, 306] width 87 height 6
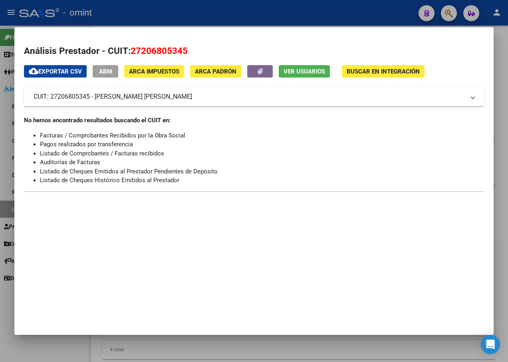
click at [155, 4] on div at bounding box center [254, 181] width 508 height 362
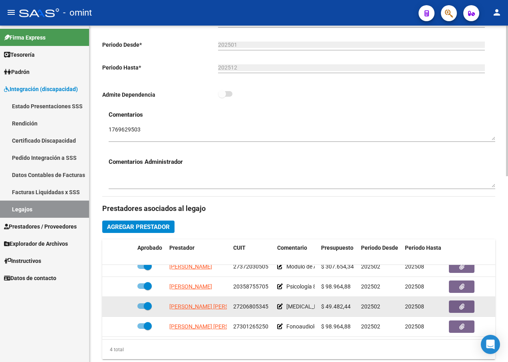
drag, startPoint x: 267, startPoint y: 302, endPoint x: 233, endPoint y: 300, distance: 34.4
click at [233, 300] on datatable-body-cell "27206805345" at bounding box center [252, 307] width 44 height 20
drag, startPoint x: 233, startPoint y: 300, endPoint x: 237, endPoint y: 299, distance: 4.1
copy span "27206805345"
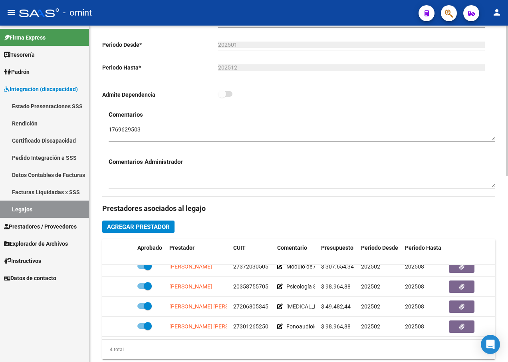
scroll to position [279, 0]
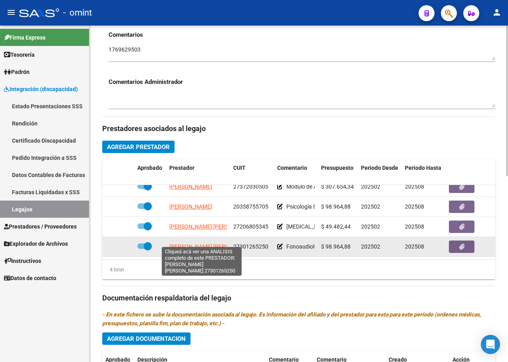
click at [214, 243] on span "[PERSON_NAME] [PERSON_NAME]" at bounding box center [212, 246] width 87 height 6
type textarea "27301265250"
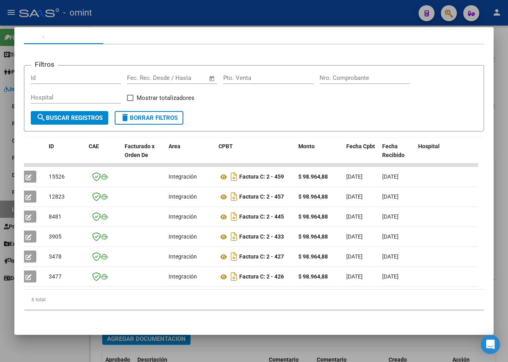
scroll to position [0, 0]
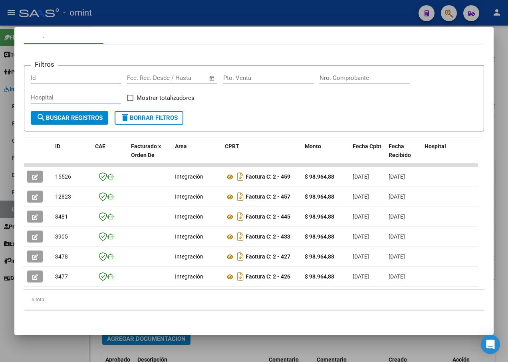
drag, startPoint x: 364, startPoint y: 283, endPoint x: 10, endPoint y: 295, distance: 353.8
click at [10, 295] on div "Análisis Prestador - CUIT: 27301265250 cloud_download Exportar CSV ABM ARCA Imp…" at bounding box center [254, 181] width 508 height 362
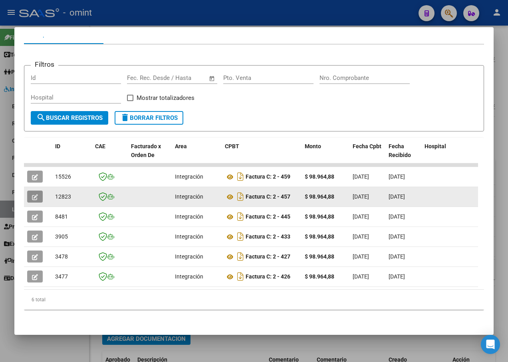
drag, startPoint x: 10, startPoint y: 295, endPoint x: 33, endPoint y: 192, distance: 104.7
click at [33, 194] on icon "button" at bounding box center [35, 197] width 6 height 6
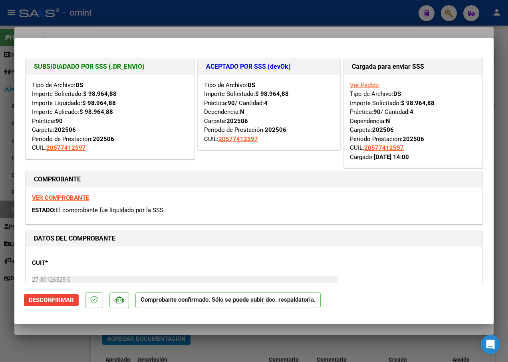
click at [216, 23] on div at bounding box center [254, 181] width 508 height 362
type input "$ 0,00"
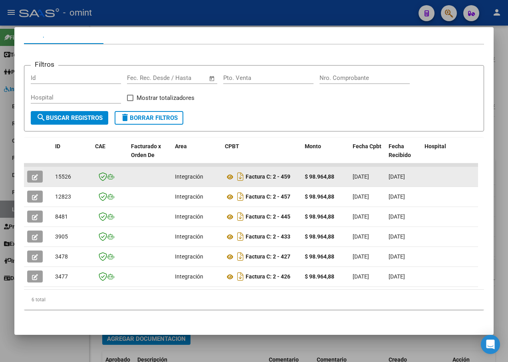
click at [35, 170] on button "button" at bounding box center [35, 176] width 16 height 12
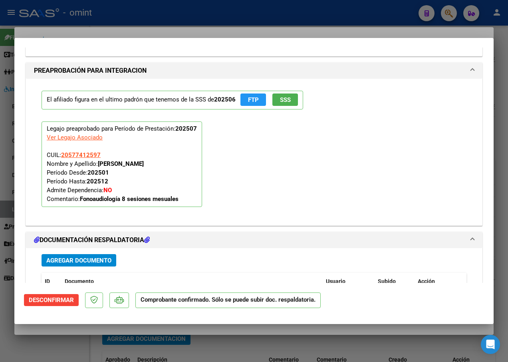
scroll to position [1053, 0]
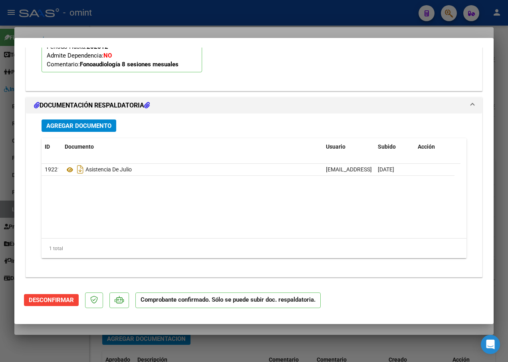
click at [99, 26] on div at bounding box center [254, 181] width 508 height 362
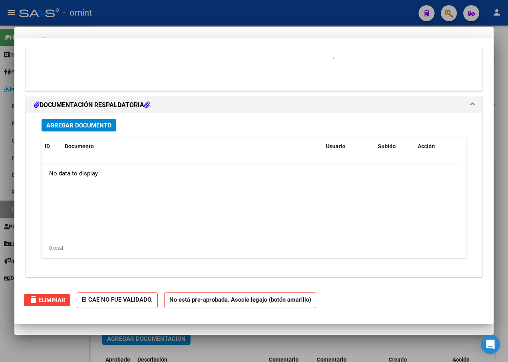
scroll to position [0, 0]
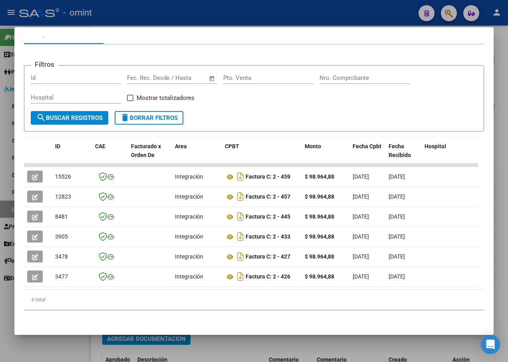
click at [147, 18] on div at bounding box center [254, 181] width 508 height 362
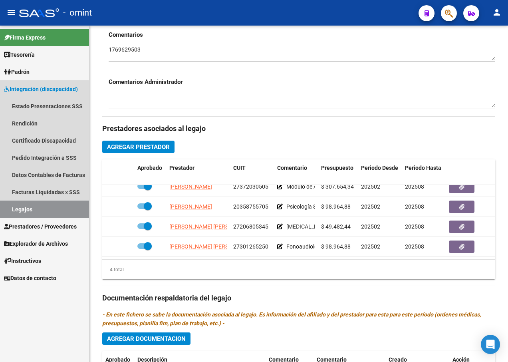
click at [42, 208] on link "Legajos" at bounding box center [44, 208] width 89 height 17
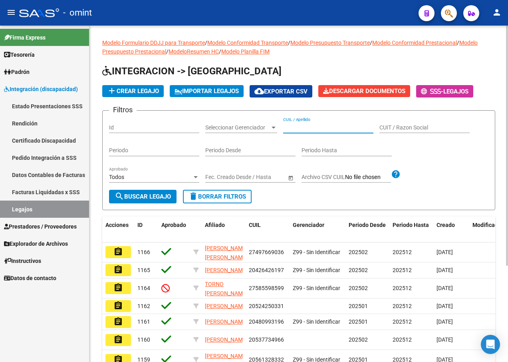
paste input "20571492785"
type input "20571492785"
click at [145, 200] on span "search Buscar Legajo" at bounding box center [143, 196] width 56 height 7
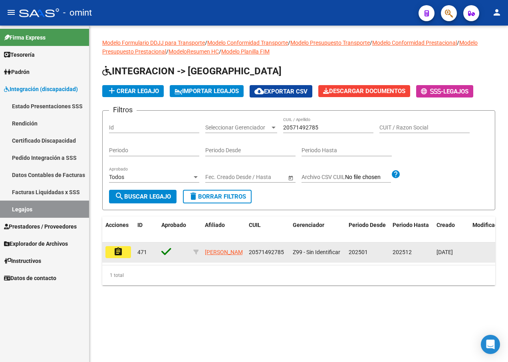
click at [115, 249] on mat-icon "assignment" at bounding box center [118, 252] width 10 height 10
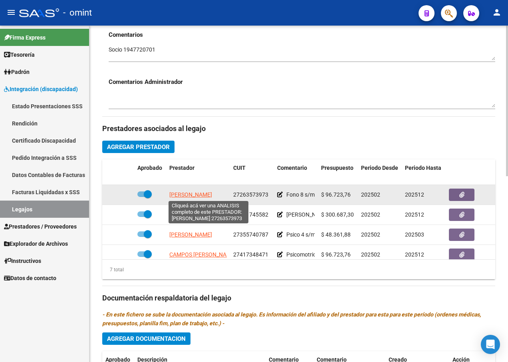
click at [197, 194] on span "[PERSON_NAME]" at bounding box center [190, 194] width 43 height 6
type textarea "27263573973"
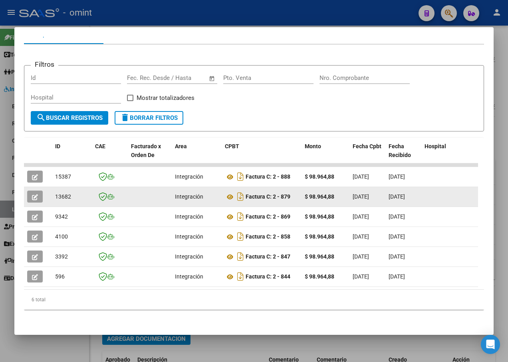
click at [34, 194] on icon "button" at bounding box center [35, 197] width 6 height 6
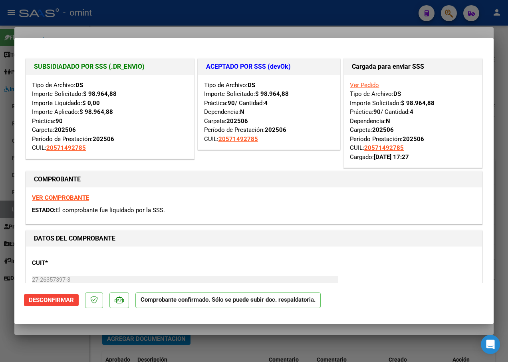
click at [135, 23] on div at bounding box center [254, 181] width 508 height 362
type input "$ 0,00"
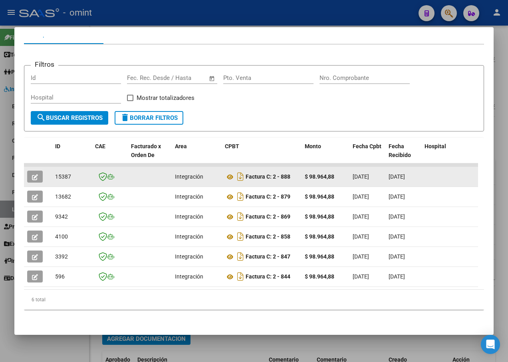
click at [36, 174] on icon "button" at bounding box center [35, 177] width 6 height 6
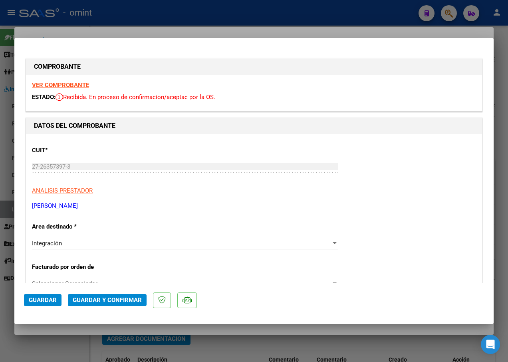
click at [69, 85] on strong "VER COMPROBANTE" at bounding box center [60, 84] width 57 height 7
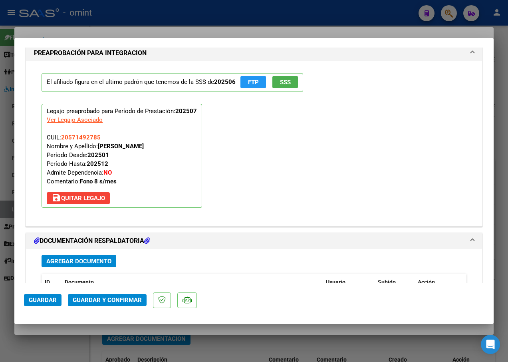
scroll to position [838, 0]
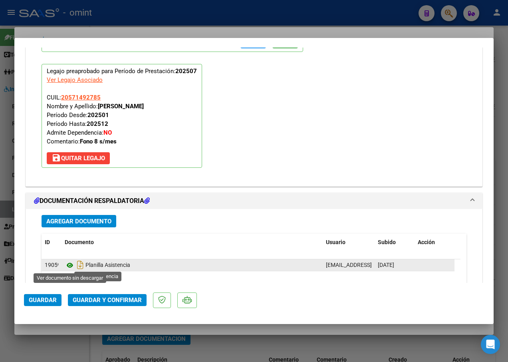
click at [66, 265] on icon at bounding box center [70, 265] width 10 height 10
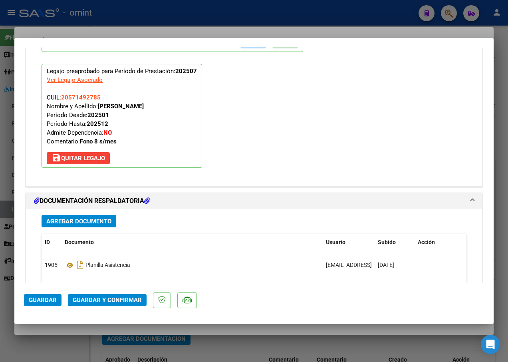
click at [115, 297] on span "Guardar y Confirmar" at bounding box center [107, 299] width 69 height 7
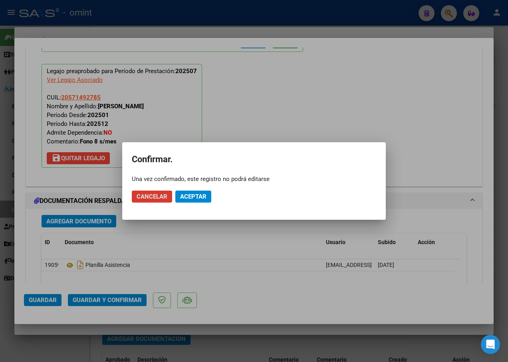
click at [197, 195] on span "Aceptar" at bounding box center [193, 196] width 26 height 7
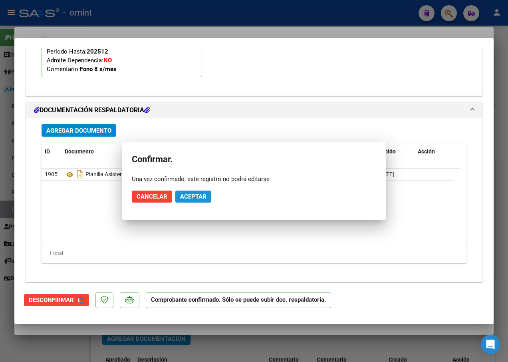
scroll to position [766, 0]
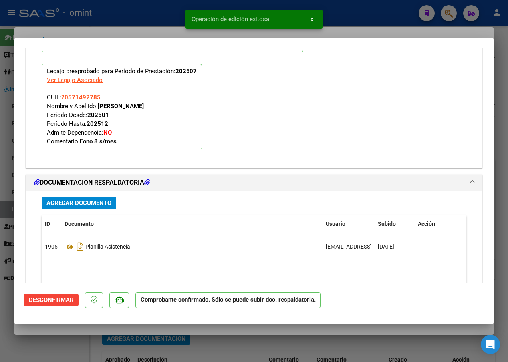
click at [198, 196] on div "Agregar Documento ID Documento Usuario Subido Acción 19059 Planilla Asistencia …" at bounding box center [254, 268] width 437 height 157
click at [154, 28] on div at bounding box center [254, 181] width 508 height 362
type input "$ 0,00"
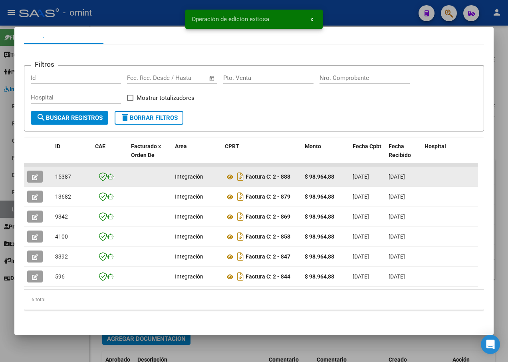
click at [68, 173] on span "15387" at bounding box center [63, 176] width 16 height 6
copy span "15387"
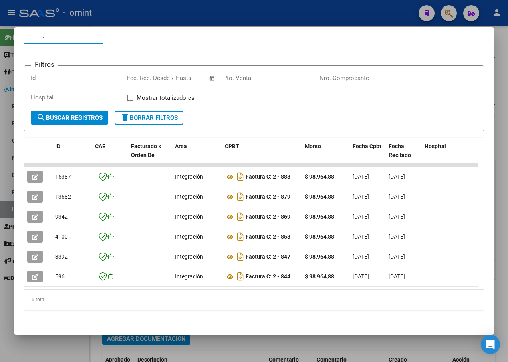
click at [161, 11] on div at bounding box center [254, 181] width 508 height 362
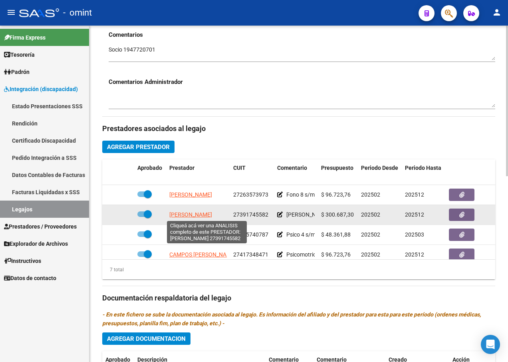
click at [198, 211] on span "[PERSON_NAME]" at bounding box center [190, 214] width 43 height 6
type textarea "27391745582"
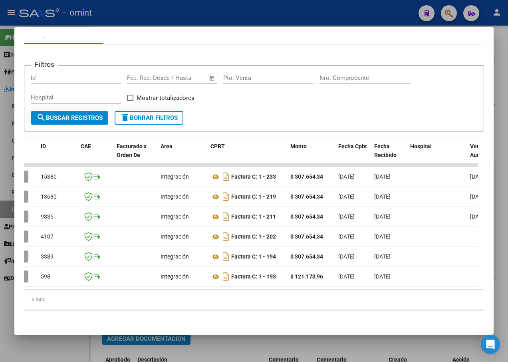
scroll to position [0, 0]
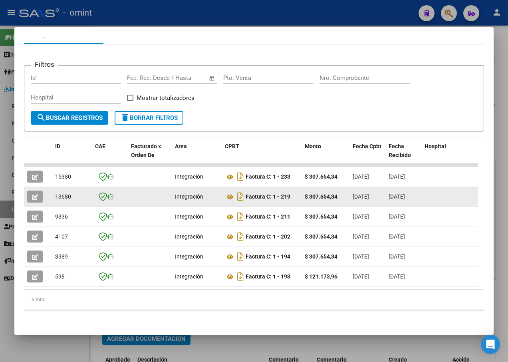
click at [31, 194] on button "button" at bounding box center [35, 196] width 16 height 12
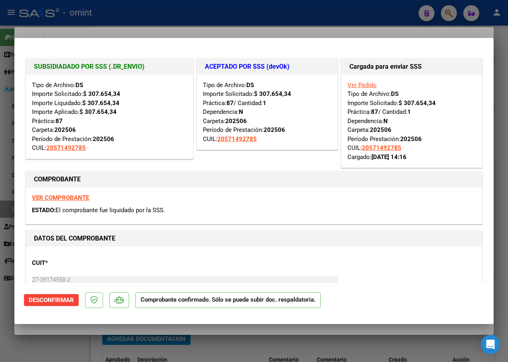
click at [122, 18] on div at bounding box center [254, 181] width 508 height 362
type input "$ 0,00"
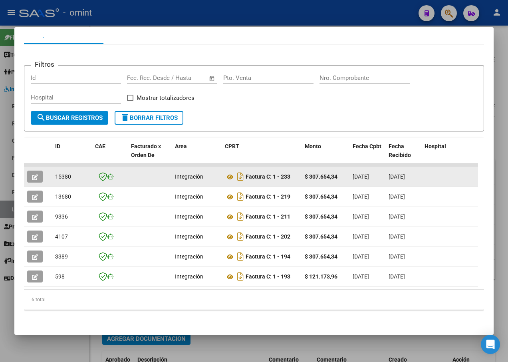
click at [37, 173] on span "button" at bounding box center [35, 176] width 6 height 7
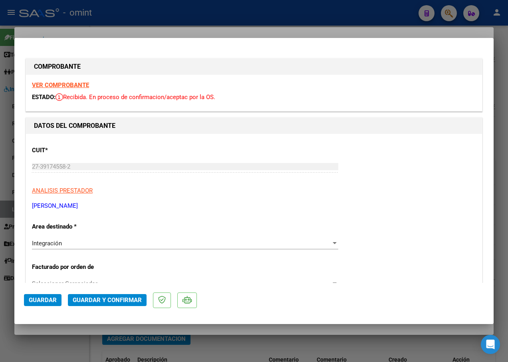
click at [73, 83] on strong "VER COMPROBANTE" at bounding box center [60, 84] width 57 height 7
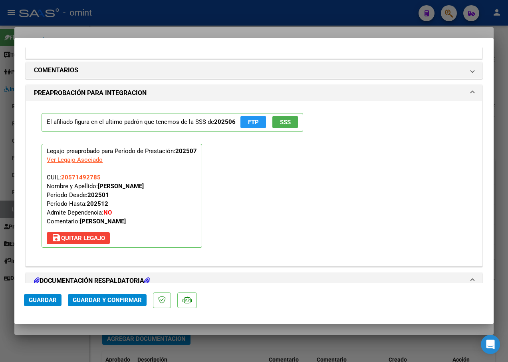
scroll to position [878, 0]
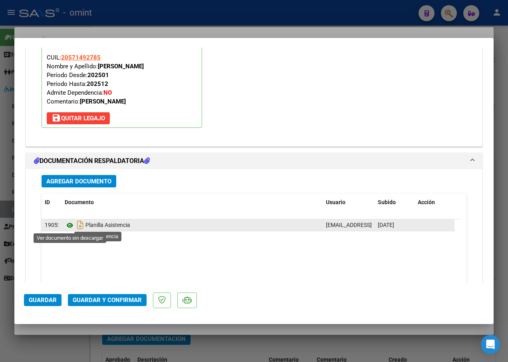
click at [69, 225] on icon at bounding box center [70, 225] width 10 height 10
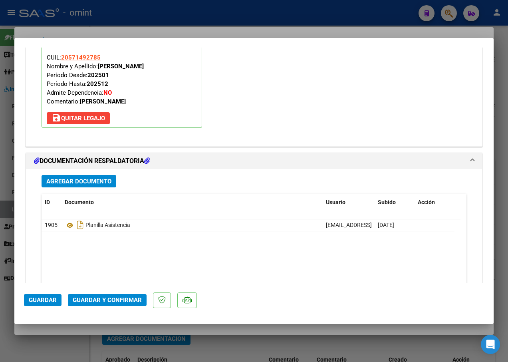
scroll to position [918, 0]
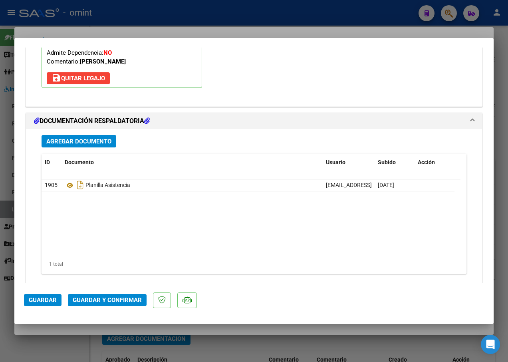
click at [120, 299] on span "Guardar y Confirmar" at bounding box center [107, 299] width 69 height 7
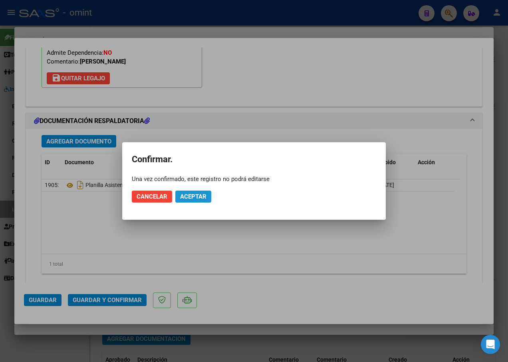
click at [202, 194] on span "Aceptar" at bounding box center [193, 196] width 26 height 7
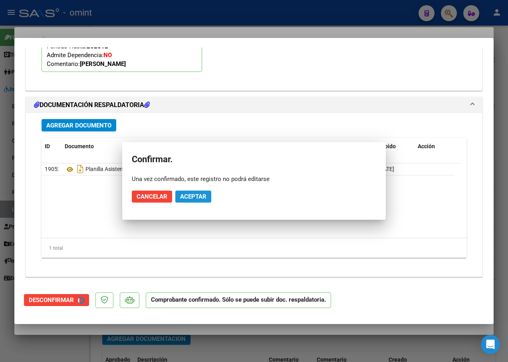
scroll to position [843, 0]
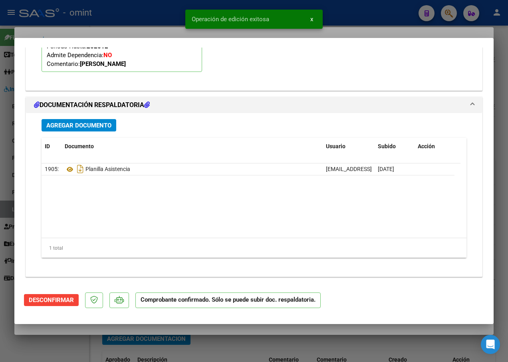
click at [163, 10] on div at bounding box center [254, 181] width 508 height 362
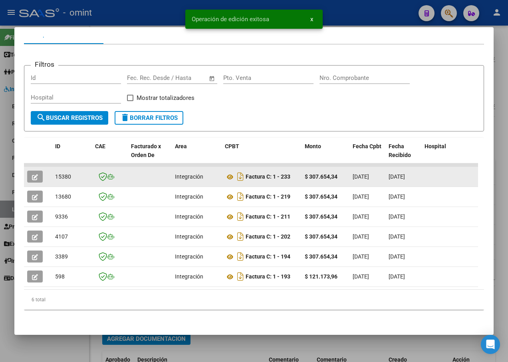
click at [65, 173] on span "15380" at bounding box center [63, 176] width 16 height 6
copy span "15380"
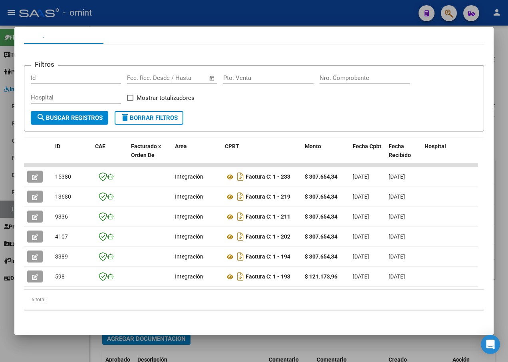
click at [135, 7] on div at bounding box center [254, 181] width 508 height 362
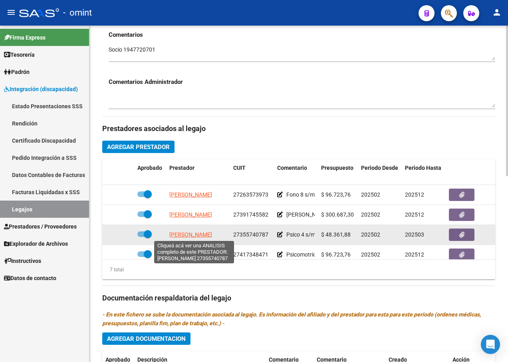
click at [192, 232] on span "[PERSON_NAME]" at bounding box center [190, 234] width 43 height 6
type textarea "27355740787"
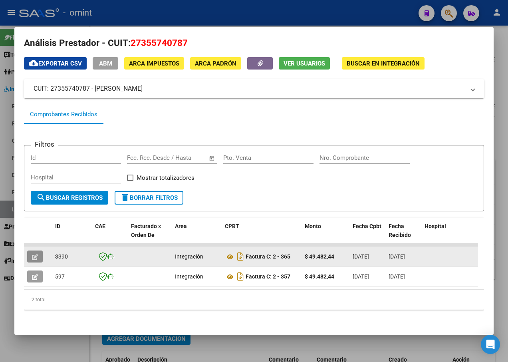
click at [34, 253] on span "button" at bounding box center [35, 256] width 6 height 7
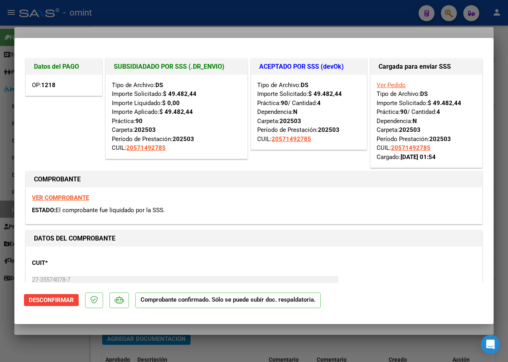
click at [237, 24] on div at bounding box center [254, 181] width 508 height 362
type input "$ 0,00"
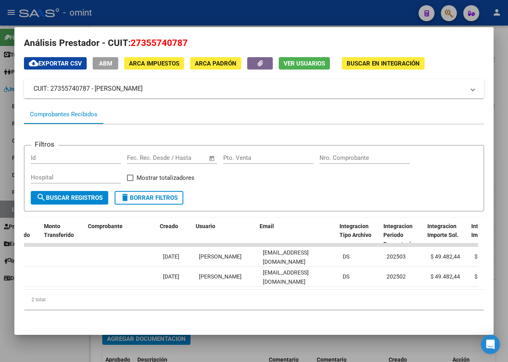
scroll to position [0, 778]
click at [121, 11] on div at bounding box center [254, 181] width 508 height 362
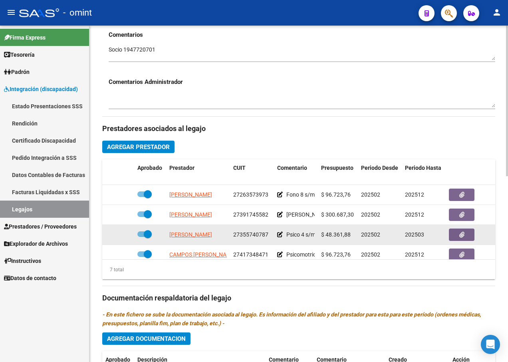
drag, startPoint x: 267, startPoint y: 234, endPoint x: 233, endPoint y: 235, distance: 33.5
click at [233, 235] on span "27355740787" at bounding box center [250, 234] width 35 height 6
copy span "27355740787"
click at [182, 235] on span "[PERSON_NAME]" at bounding box center [190, 234] width 43 height 6
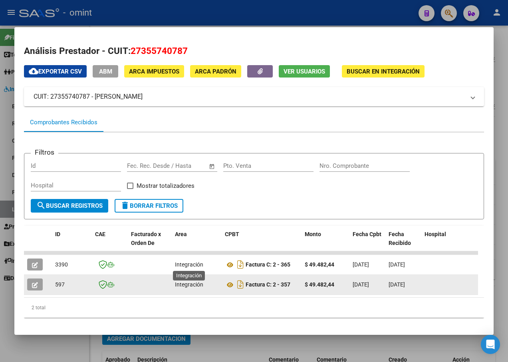
scroll to position [14, 0]
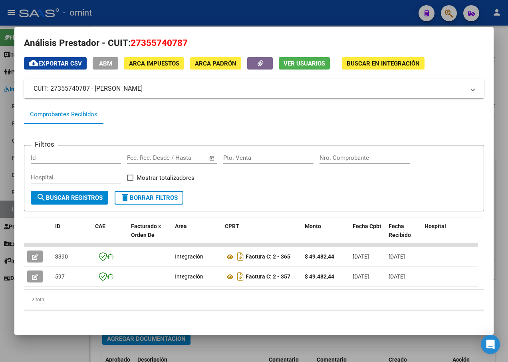
drag, startPoint x: 117, startPoint y: 283, endPoint x: 259, endPoint y: 285, distance: 142.9
click at [262, 285] on datatable-body "3390 Integración Factura C: 2 - 365 $ 49.482,44 [DATE] [DATE] 1218 [DATE] [PERS…" at bounding box center [251, 266] width 454 height 46
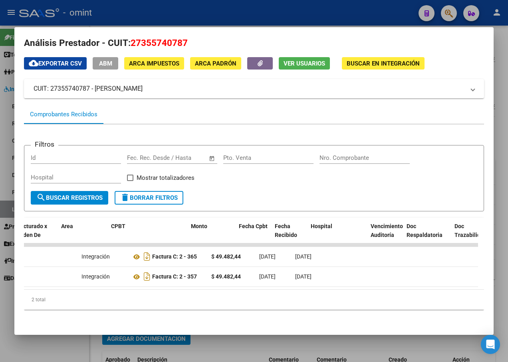
scroll to position [0, 0]
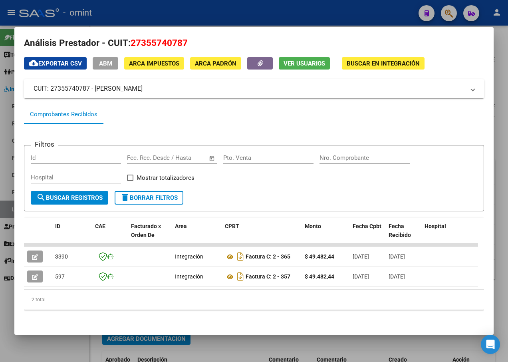
click at [100, 14] on div at bounding box center [254, 181] width 508 height 362
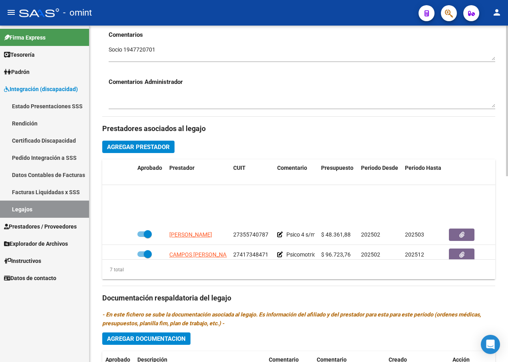
scroll to position [40, 0]
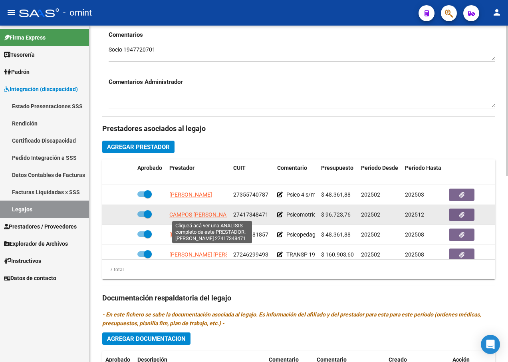
click at [195, 215] on span "CAMPOS [PERSON_NAME]" at bounding box center [202, 214] width 67 height 6
type textarea "27417348471"
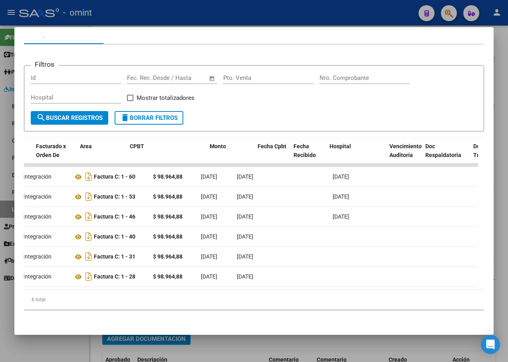
scroll to position [0, 0]
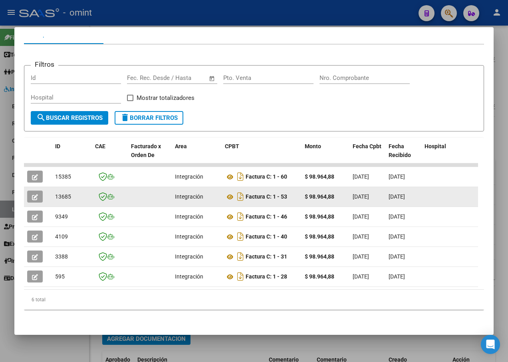
click at [36, 194] on icon "button" at bounding box center [35, 197] width 6 height 6
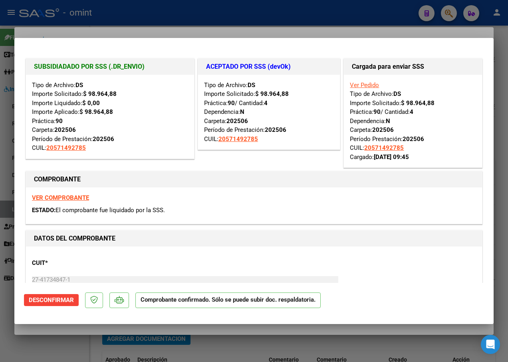
click at [170, 18] on div at bounding box center [254, 181] width 508 height 362
type input "$ 0,00"
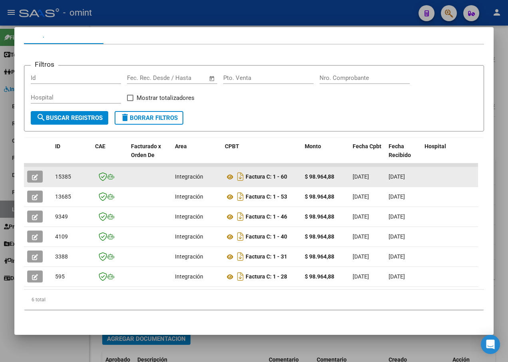
click at [35, 174] on icon "button" at bounding box center [35, 177] width 6 height 6
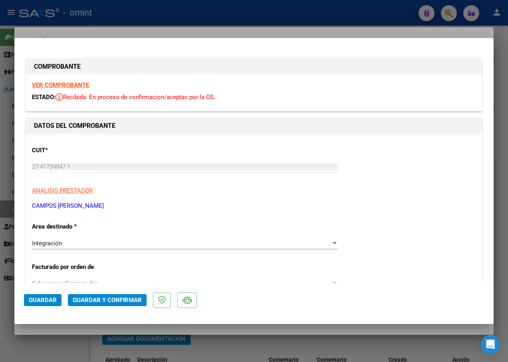
click at [60, 83] on strong "VER COMPROBANTE" at bounding box center [60, 84] width 57 height 7
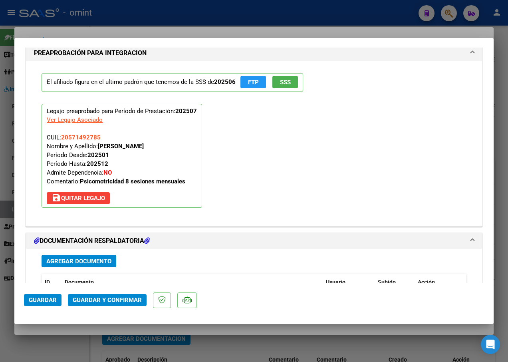
scroll to position [838, 0]
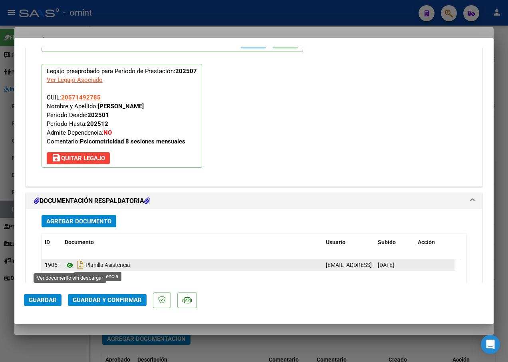
click at [72, 263] on icon at bounding box center [70, 265] width 10 height 10
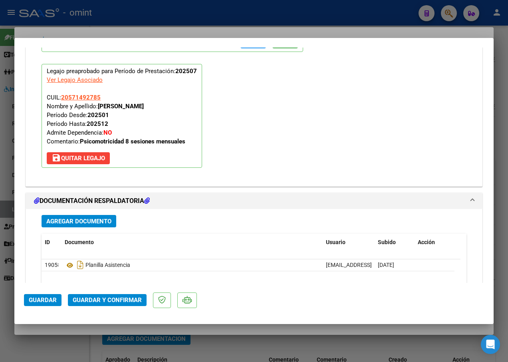
click at [107, 303] on span "Guardar y Confirmar" at bounding box center [107, 299] width 69 height 7
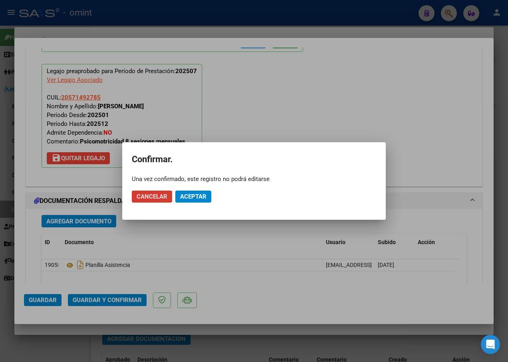
click at [190, 197] on span "Aceptar" at bounding box center [193, 196] width 26 height 7
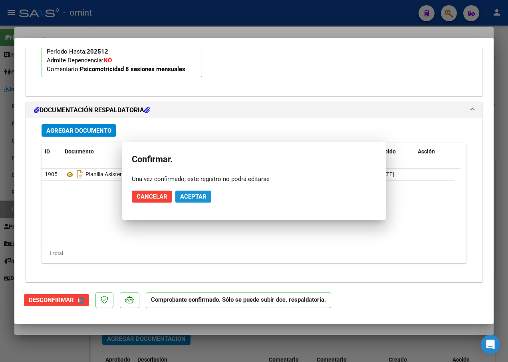
scroll to position [766, 0]
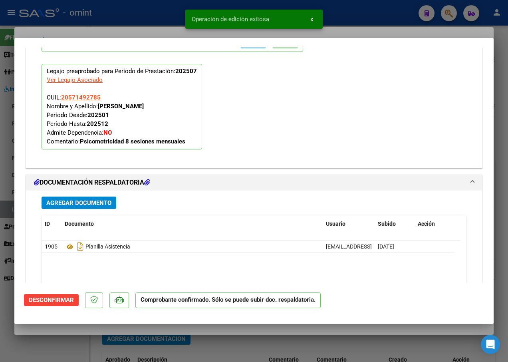
click at [152, 21] on div at bounding box center [254, 181] width 508 height 362
type input "$ 0,00"
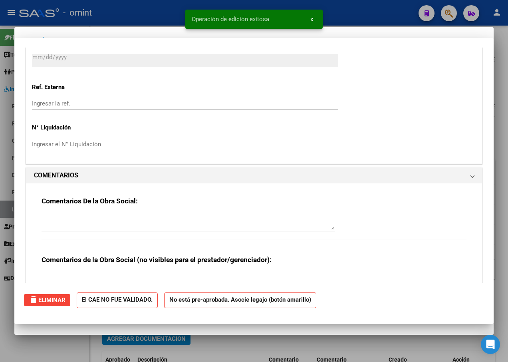
scroll to position [0, 0]
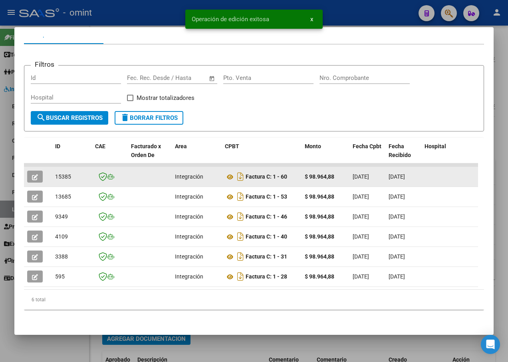
click at [61, 173] on span "15385" at bounding box center [63, 176] width 16 height 6
copy span "15385"
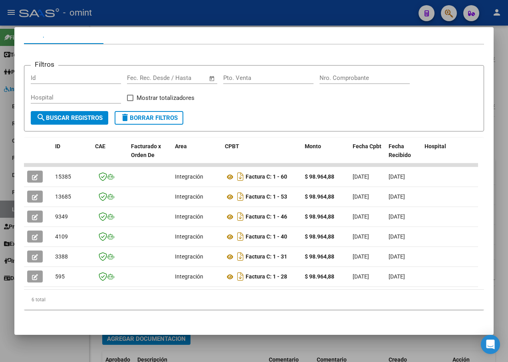
click at [186, 15] on div at bounding box center [254, 181] width 508 height 362
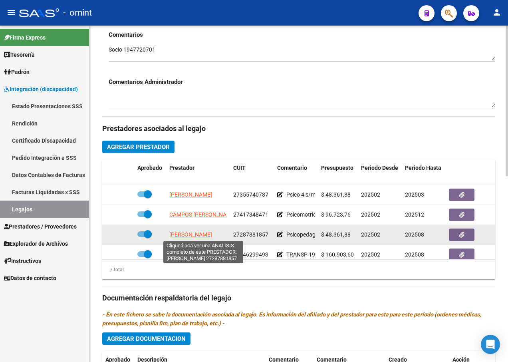
click at [194, 232] on span "[PERSON_NAME]" at bounding box center [190, 234] width 43 height 6
type textarea "27287881857"
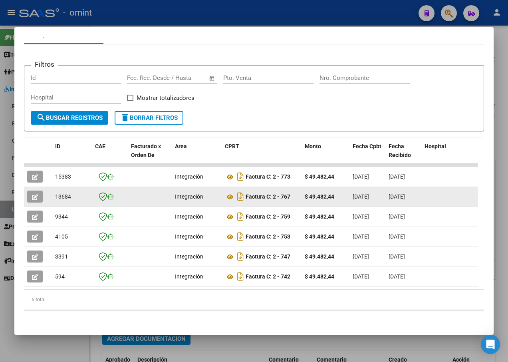
click at [38, 190] on button "button" at bounding box center [35, 196] width 16 height 12
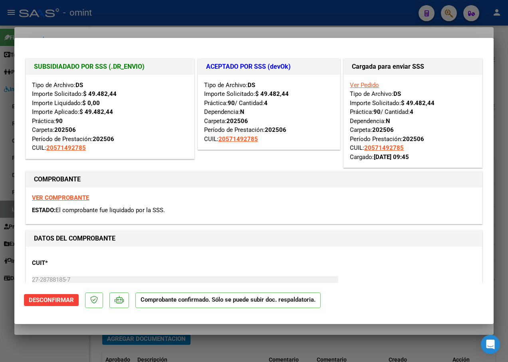
click at [113, 22] on div at bounding box center [254, 181] width 508 height 362
type input "$ 0,00"
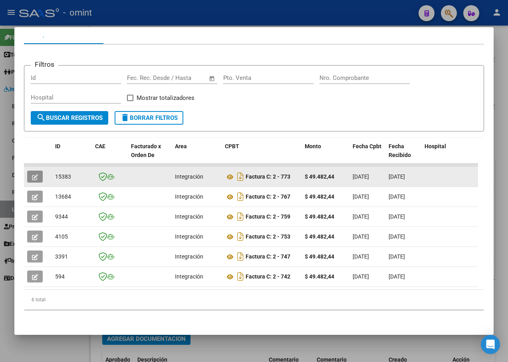
click at [36, 174] on icon "button" at bounding box center [35, 177] width 6 height 6
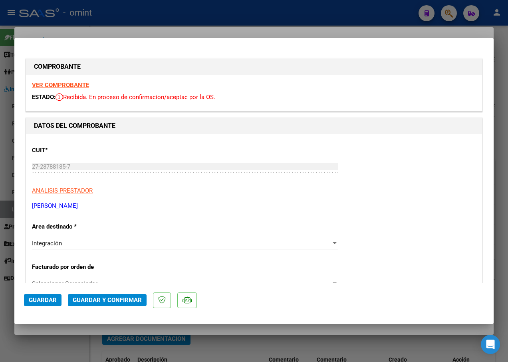
click at [71, 87] on strong "VER COMPROBANTE" at bounding box center [60, 84] width 57 height 7
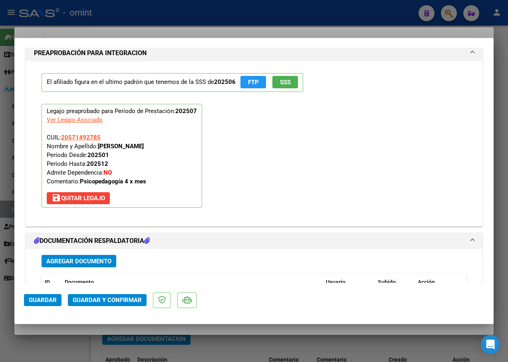
scroll to position [878, 0]
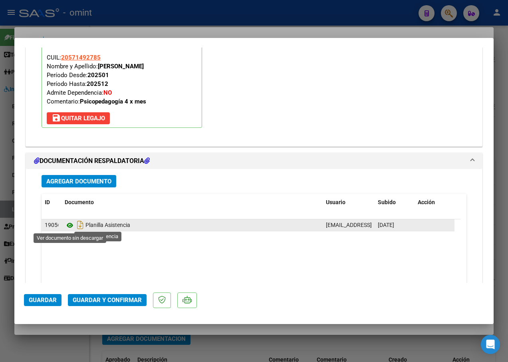
click at [69, 224] on icon at bounding box center [70, 225] width 10 height 10
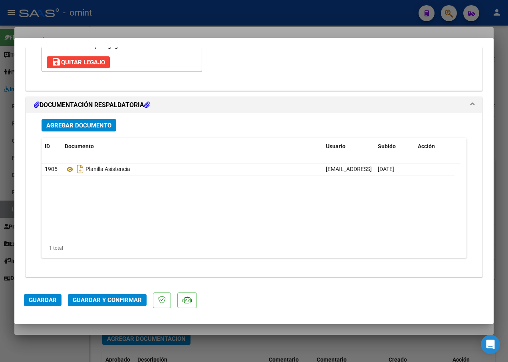
click at [104, 297] on span "Guardar y Confirmar" at bounding box center [107, 299] width 69 height 7
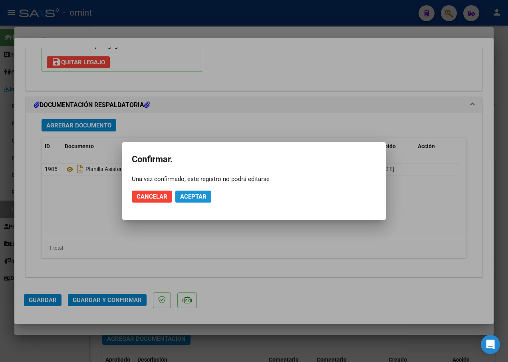
click at [197, 195] on span "Aceptar" at bounding box center [193, 196] width 26 height 7
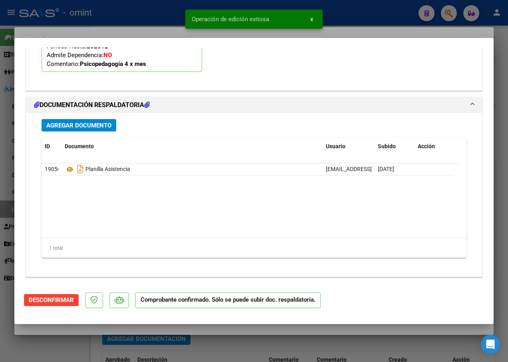
click at [156, 24] on div at bounding box center [254, 181] width 508 height 362
type input "$ 0,00"
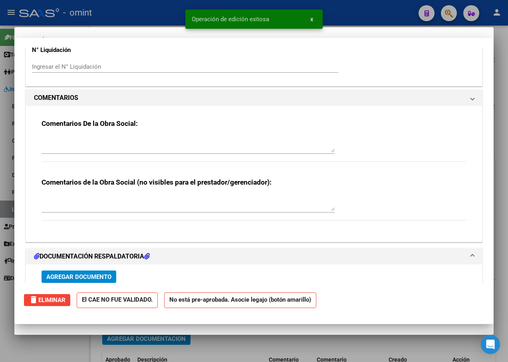
scroll to position [0, 0]
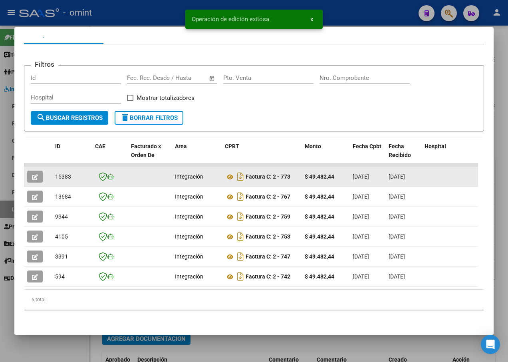
click at [61, 173] on span "15383" at bounding box center [63, 176] width 16 height 6
copy span "15383"
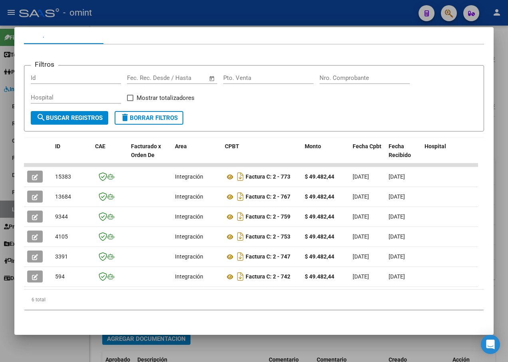
click at [155, 5] on div at bounding box center [254, 181] width 508 height 362
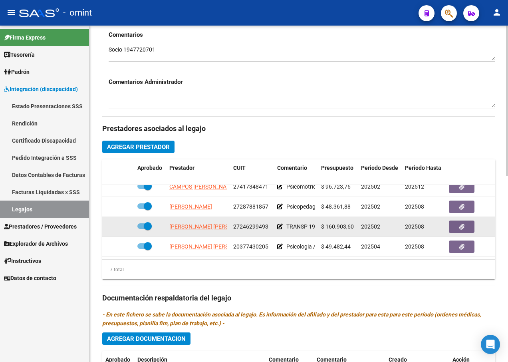
scroll to position [74, 0]
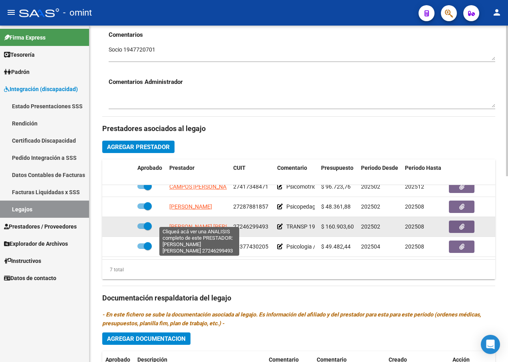
click at [196, 223] on span "[PERSON_NAME] [PERSON_NAME]" at bounding box center [212, 226] width 87 height 6
type textarea "27246299493"
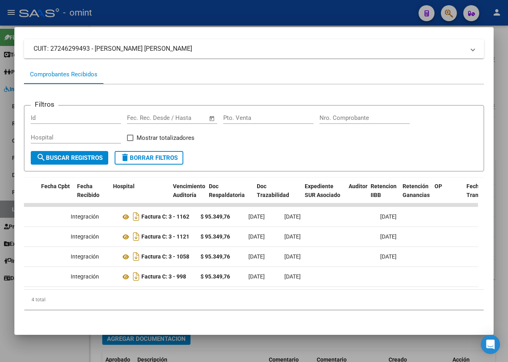
scroll to position [0, 0]
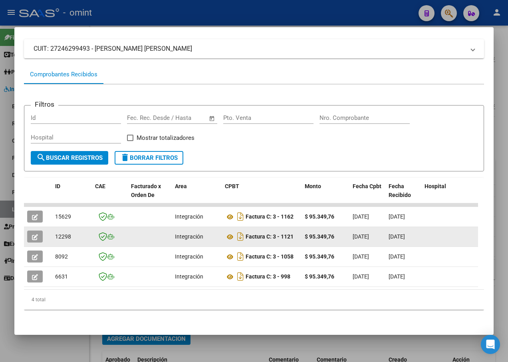
click at [40, 230] on button "button" at bounding box center [35, 236] width 16 height 12
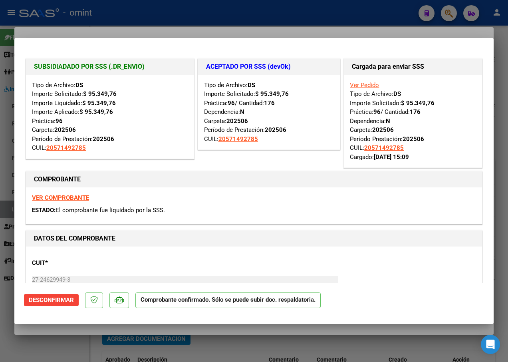
click at [100, 24] on div at bounding box center [254, 181] width 508 height 362
type input "$ 0,00"
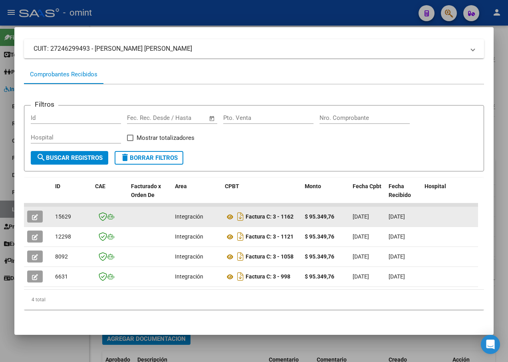
click at [32, 214] on icon "button" at bounding box center [35, 217] width 6 height 6
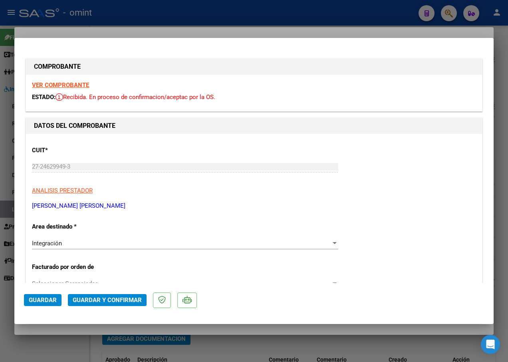
click at [71, 85] on strong "VER COMPROBANTE" at bounding box center [60, 84] width 57 height 7
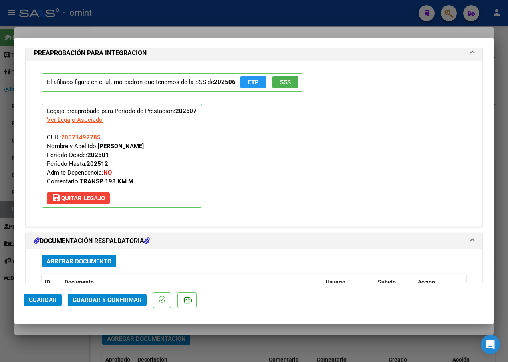
scroll to position [878, 0]
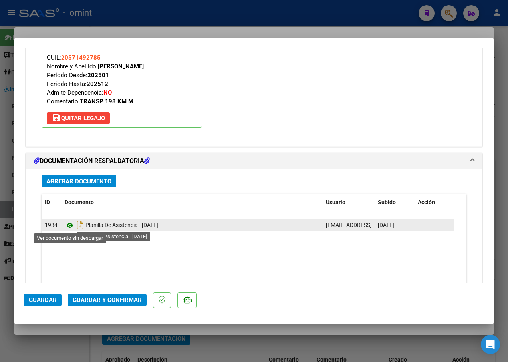
click at [71, 225] on icon at bounding box center [70, 225] width 10 height 10
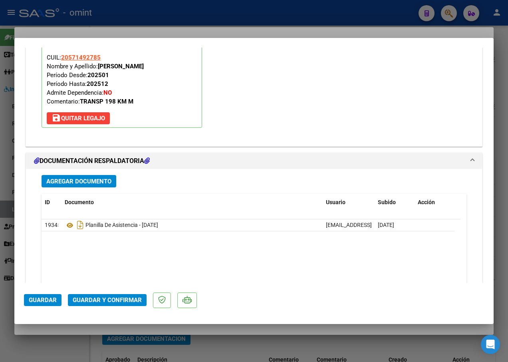
click at [93, 299] on span "Guardar y Confirmar" at bounding box center [107, 299] width 69 height 7
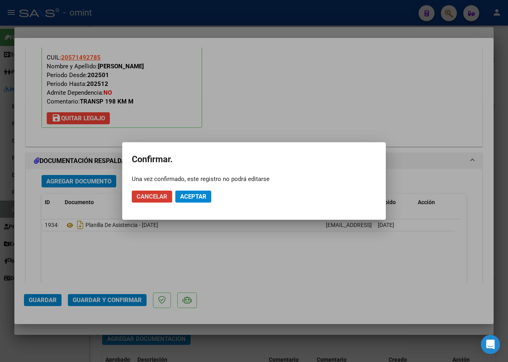
drag, startPoint x: 196, startPoint y: 194, endPoint x: 190, endPoint y: 196, distance: 5.3
click at [196, 194] on span "Aceptar" at bounding box center [193, 196] width 26 height 7
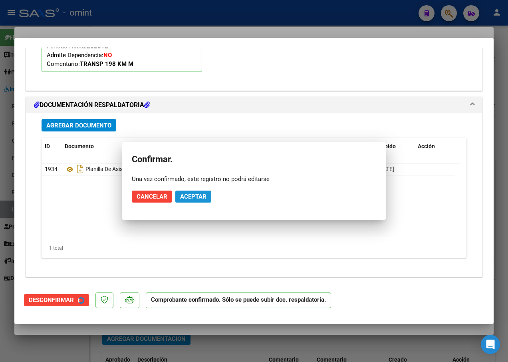
scroll to position [806, 0]
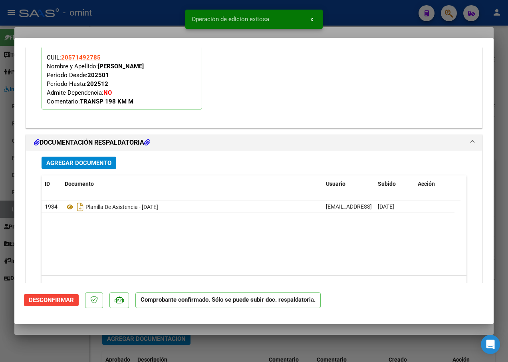
click at [127, 26] on div at bounding box center [254, 181] width 508 height 362
type input "$ 0,00"
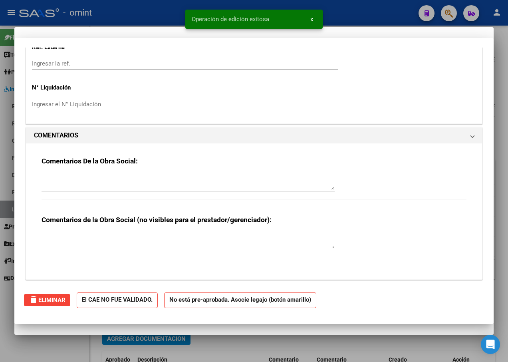
scroll to position [821, 0]
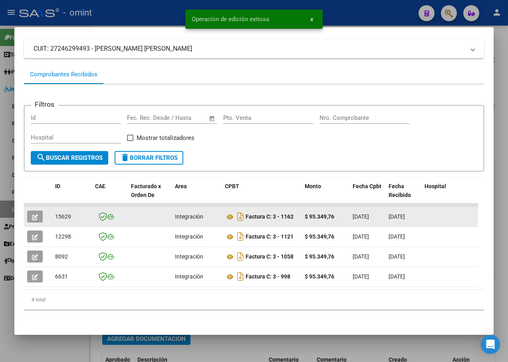
click at [65, 213] on span "15629" at bounding box center [63, 216] width 16 height 6
copy span "15629"
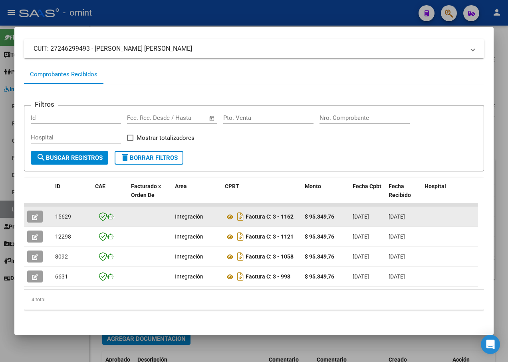
click at [31, 210] on button "button" at bounding box center [35, 216] width 16 height 12
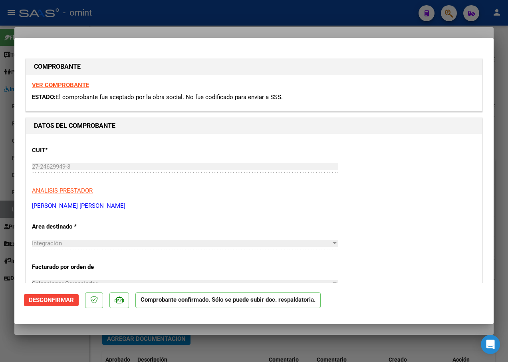
click at [53, 85] on strong "VER COMPROBANTE" at bounding box center [60, 84] width 57 height 7
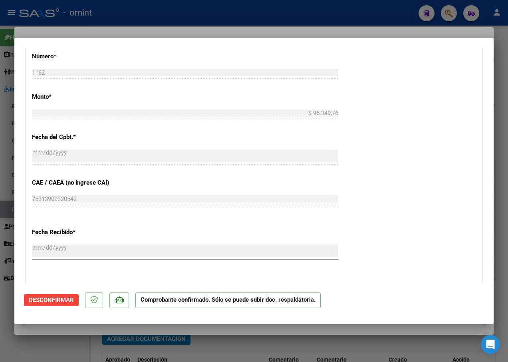
scroll to position [559, 0]
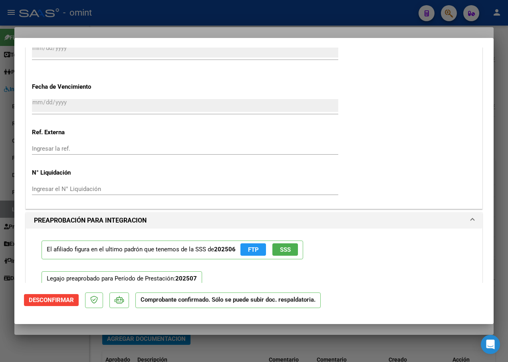
click at [113, 13] on div at bounding box center [254, 181] width 508 height 362
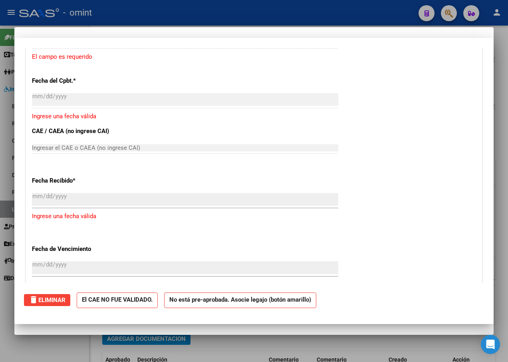
scroll to position [0, 0]
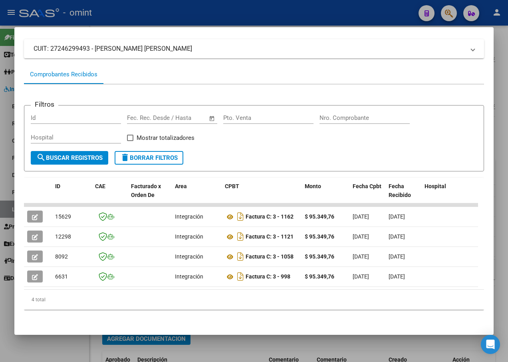
click at [170, 11] on div at bounding box center [254, 181] width 508 height 362
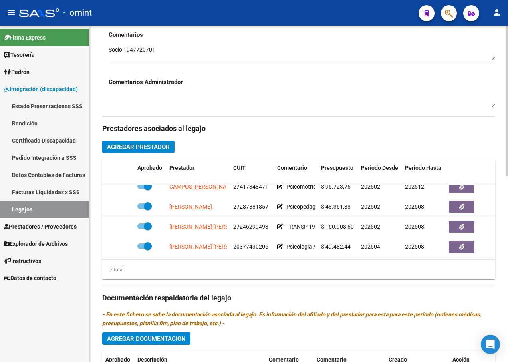
scroll to position [74, 0]
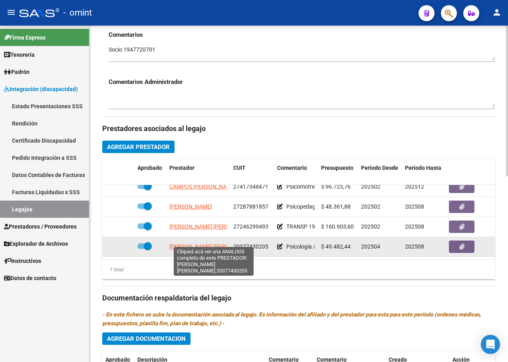
click at [197, 243] on span "[PERSON_NAME] [PERSON_NAME]" at bounding box center [212, 246] width 87 height 6
type textarea "20377430205"
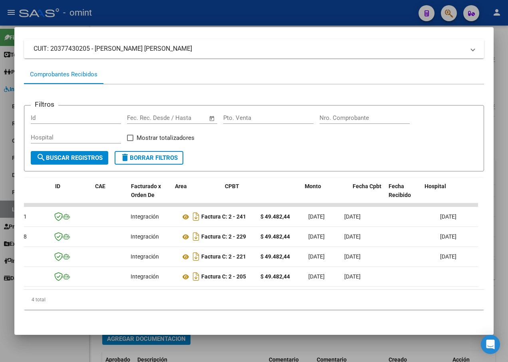
scroll to position [0, 0]
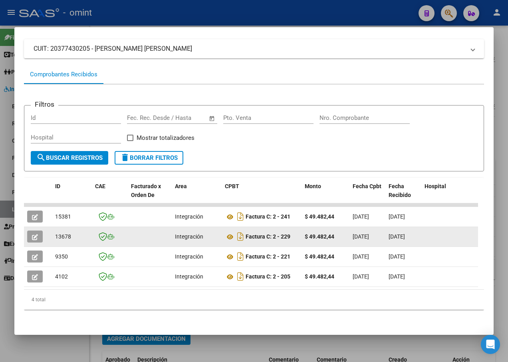
click at [29, 227] on datatable-body-cell at bounding box center [38, 237] width 28 height 20
click at [31, 230] on button "button" at bounding box center [35, 236] width 16 height 12
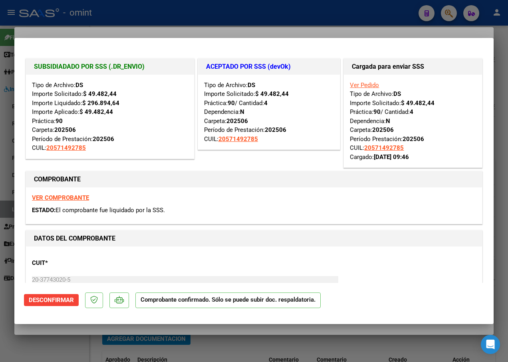
click at [146, 26] on div at bounding box center [254, 181] width 508 height 362
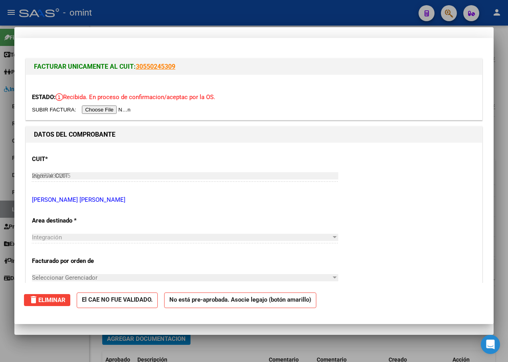
type input "$ 0,00"
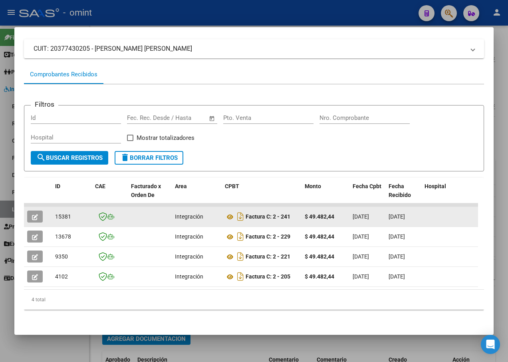
click at [36, 215] on button "button" at bounding box center [35, 216] width 16 height 12
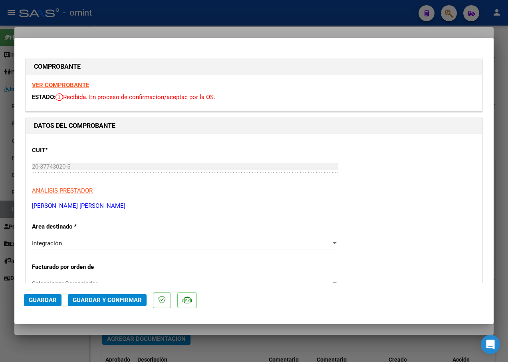
click at [71, 84] on strong "VER COMPROBANTE" at bounding box center [60, 84] width 57 height 7
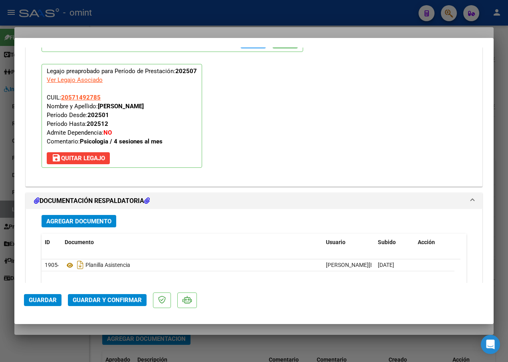
scroll to position [918, 0]
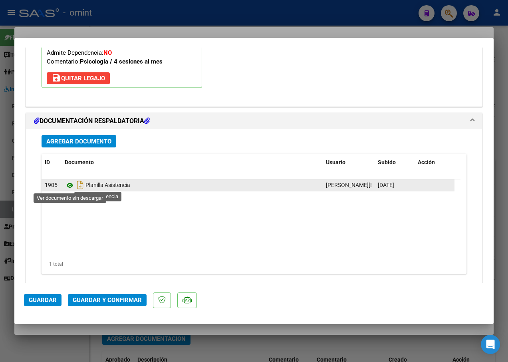
click at [68, 186] on icon at bounding box center [70, 185] width 10 height 10
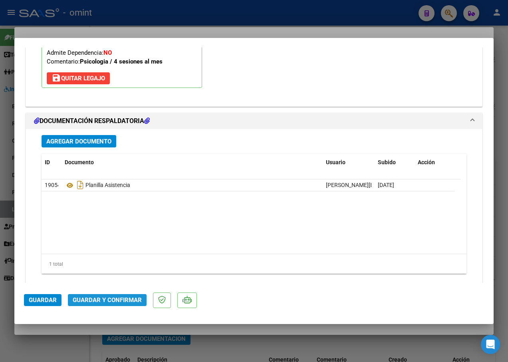
click at [122, 298] on span "Guardar y Confirmar" at bounding box center [107, 299] width 69 height 7
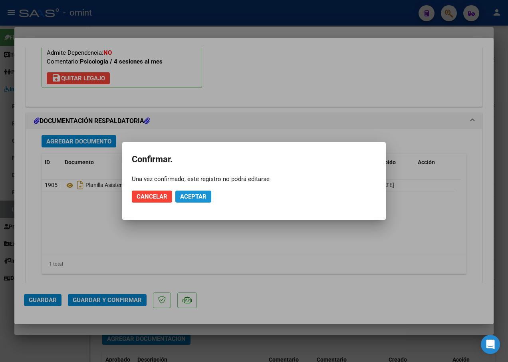
click at [191, 193] on button "Aceptar" at bounding box center [193, 196] width 36 height 12
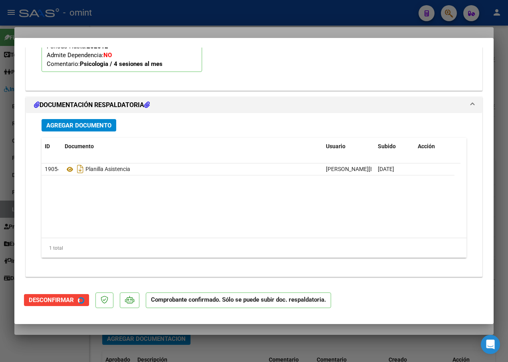
scroll to position [843, 0]
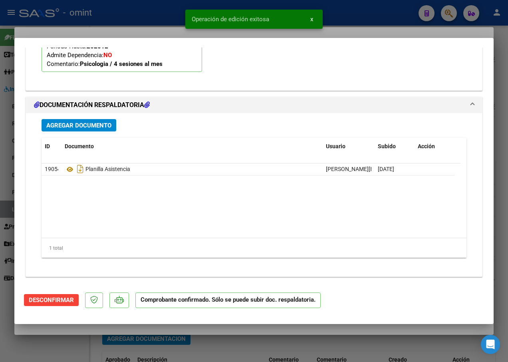
click at [151, 16] on div at bounding box center [254, 181] width 508 height 362
type input "$ 0,00"
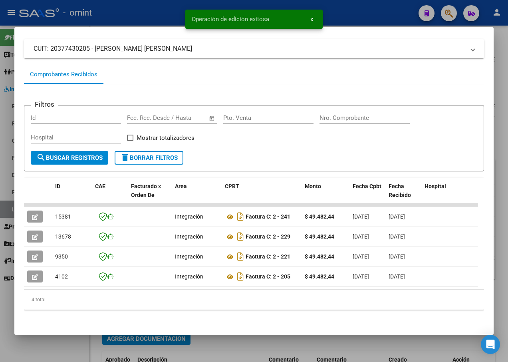
click at [120, 17] on div at bounding box center [254, 181] width 508 height 362
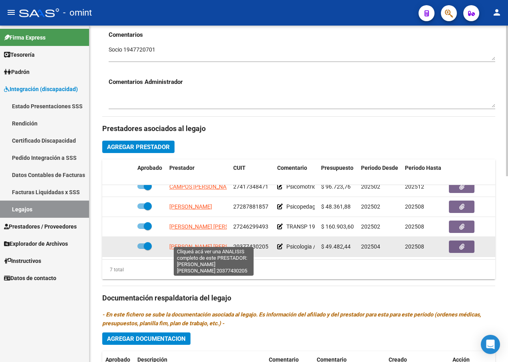
click at [209, 243] on span "[PERSON_NAME] [PERSON_NAME]" at bounding box center [212, 246] width 87 height 6
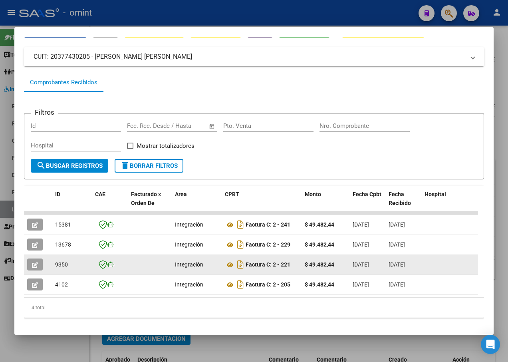
scroll to position [54, 0]
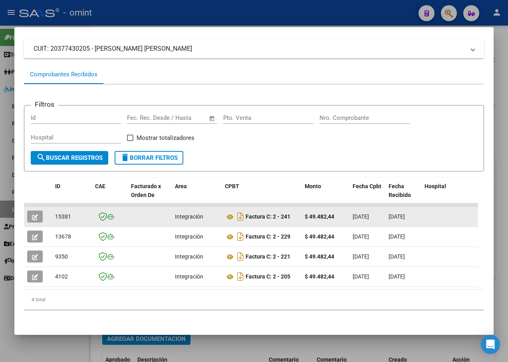
click at [63, 213] on span "15381" at bounding box center [63, 216] width 16 height 6
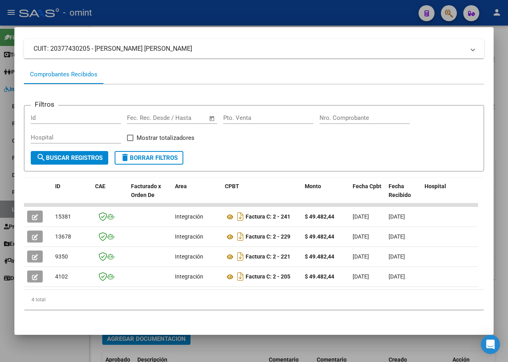
click at [176, 10] on div at bounding box center [254, 181] width 508 height 362
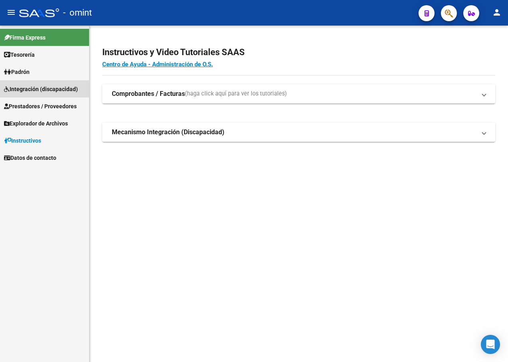
click at [34, 91] on span "Integración (discapacidad)" at bounding box center [41, 89] width 74 height 9
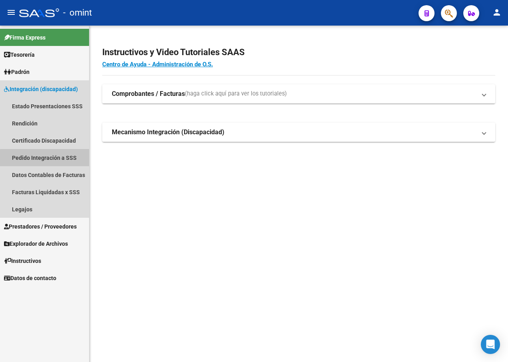
click at [52, 158] on link "Pedido Integración a SSS" at bounding box center [44, 157] width 89 height 17
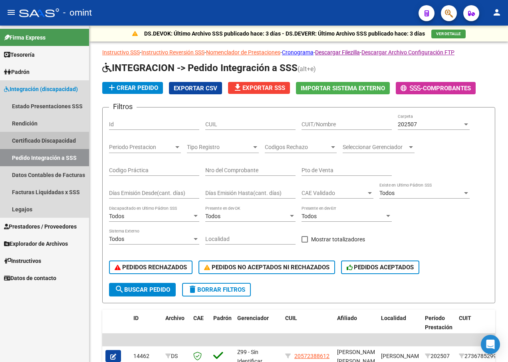
click at [32, 142] on link "Certificado Discapacidad" at bounding box center [44, 140] width 89 height 17
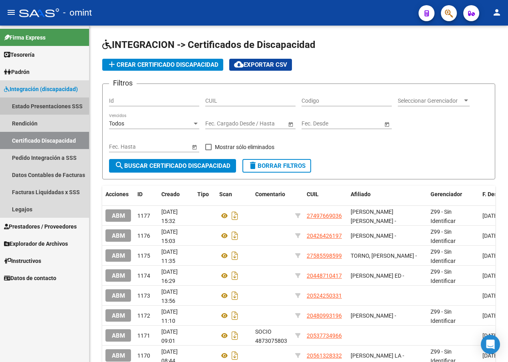
click at [40, 106] on link "Estado Presentaciones SSS" at bounding box center [44, 105] width 89 height 17
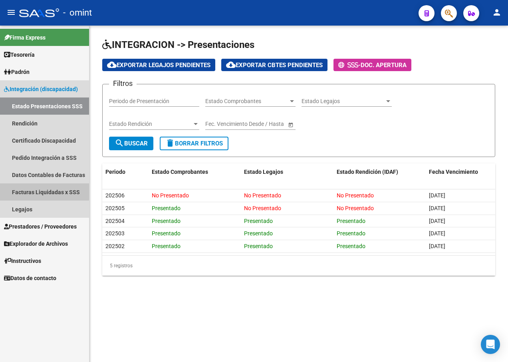
click at [42, 188] on link "Facturas Liquidadas x SSS" at bounding box center [44, 191] width 89 height 17
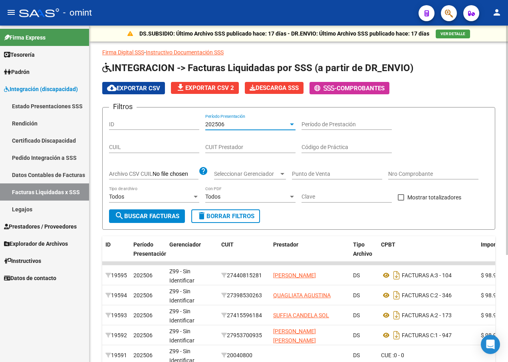
click at [290, 124] on div at bounding box center [292, 124] width 4 height 2
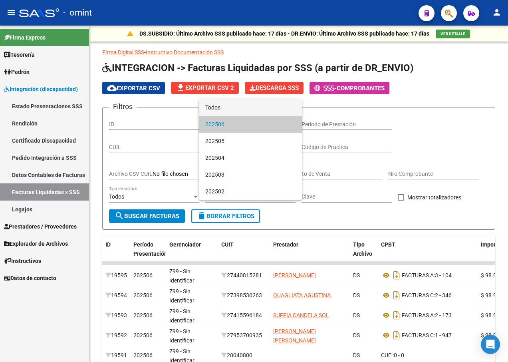
click at [252, 109] on span "Todos" at bounding box center [250, 107] width 90 height 17
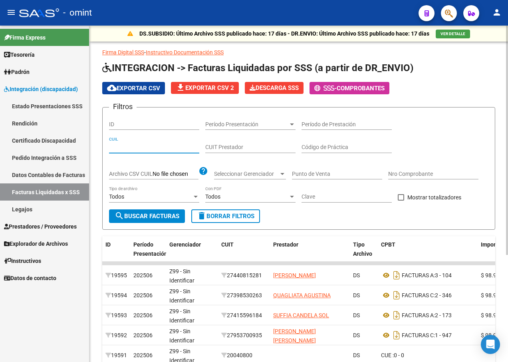
paste input "20-48255323-1"
type input "20-48255323-1"
paste input "27-28771240-0"
type input "27-28771240-0"
click at [168, 216] on span "search Buscar Facturas" at bounding box center [147, 215] width 65 height 7
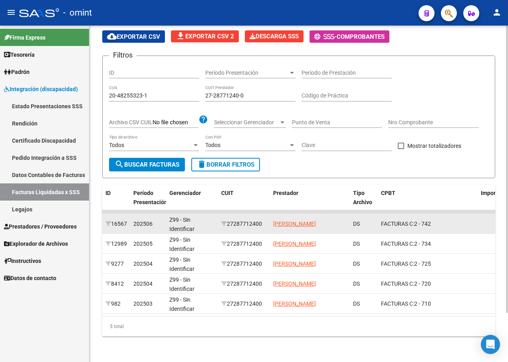
click at [113, 226] on datatable-body-cell "16567" at bounding box center [116, 224] width 28 height 20
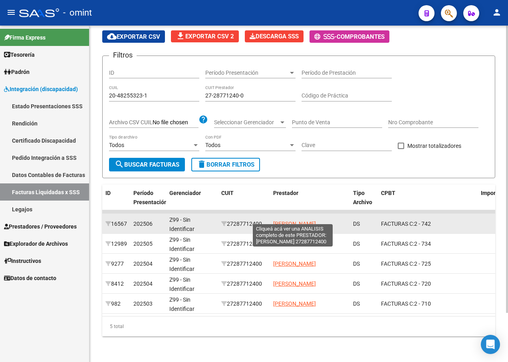
click at [289, 220] on span "[PERSON_NAME]" at bounding box center [294, 223] width 43 height 6
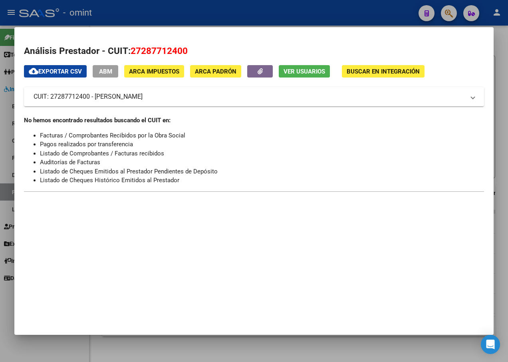
click at [118, 14] on div at bounding box center [254, 181] width 508 height 362
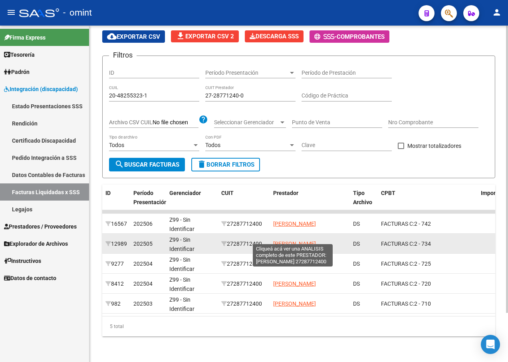
click at [298, 240] on span "[PERSON_NAME]" at bounding box center [294, 243] width 43 height 6
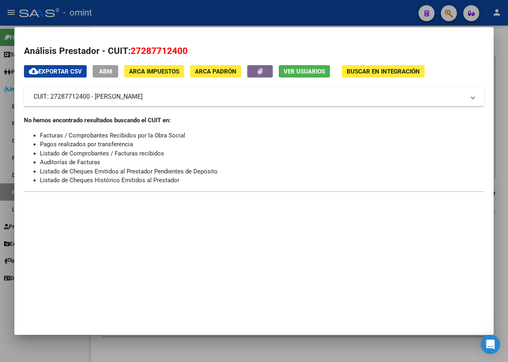
click at [172, 14] on div at bounding box center [254, 181] width 508 height 362
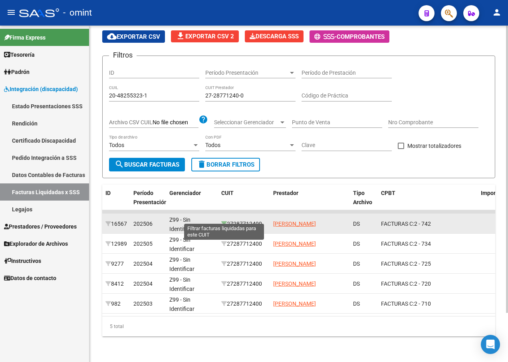
click at [225, 221] on icon at bounding box center [224, 224] width 6 height 6
click at [224, 221] on icon at bounding box center [224, 224] width 6 height 6
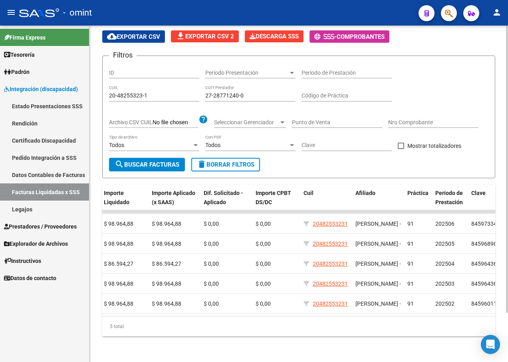
scroll to position [0, 505]
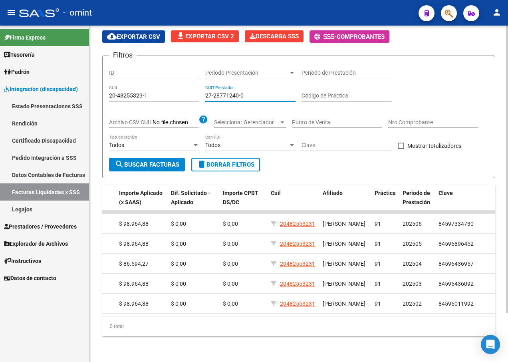
drag, startPoint x: 247, startPoint y: 88, endPoint x: 192, endPoint y: 85, distance: 55.9
click at [192, 86] on div "Filtros ID Período Presentación Período Presentación Período de Prestación 20-4…" at bounding box center [298, 109] width 379 height 95
paste input "20-35875570-5"
type input "20-35875570-5"
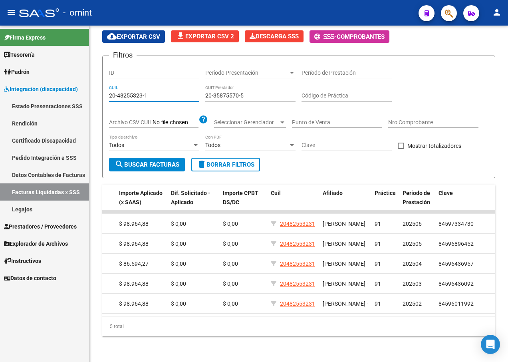
drag, startPoint x: 160, startPoint y: 87, endPoint x: 83, endPoint y: 79, distance: 76.7
click at [83, 79] on mat-sidenav-container "Firma Express Tesorería Extractos Procesados (csv) Extractos Originales (pdf) P…" at bounding box center [254, 194] width 508 height 336
paste input "20-57741259-7"
type input "20-57741259-7"
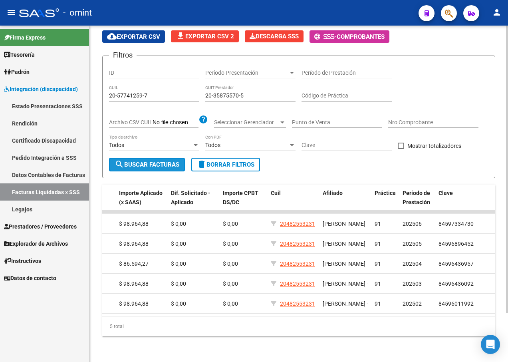
click at [149, 161] on span "search Buscar Facturas" at bounding box center [147, 164] width 65 height 7
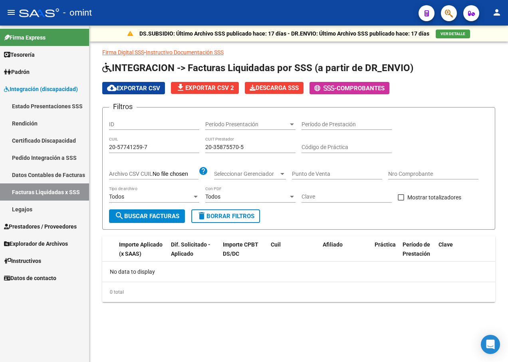
scroll to position [0, 0]
click at [294, 126] on div at bounding box center [291, 124] width 7 height 6
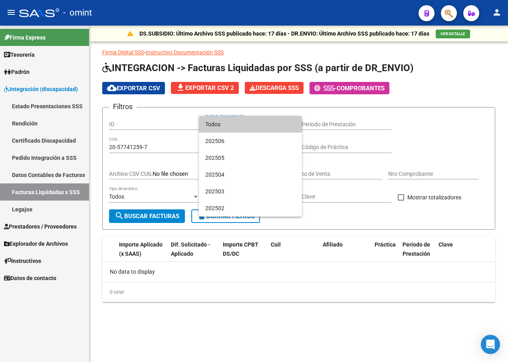
click at [262, 123] on span "Todos" at bounding box center [250, 124] width 90 height 17
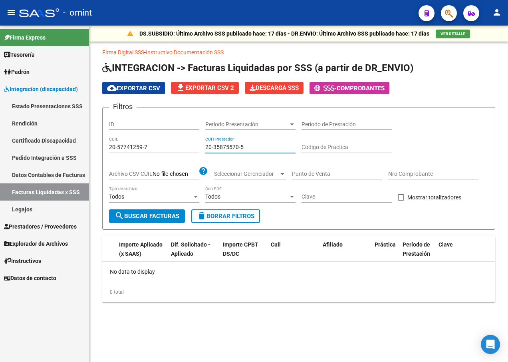
drag, startPoint x: 251, startPoint y: 148, endPoint x: 182, endPoint y: 145, distance: 69.1
click at [182, 145] on div "Filtros ID Período Presentación Período Presentación Período de Prestación 20-5…" at bounding box center [298, 161] width 379 height 95
paste input "27-20680534-5"
type input "27-20680534-5"
click at [159, 216] on span "search Buscar Facturas" at bounding box center [147, 215] width 65 height 7
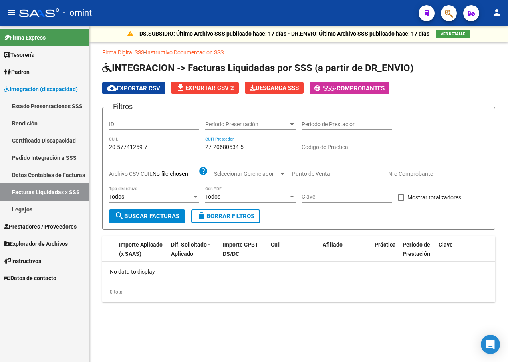
drag, startPoint x: 215, startPoint y: 146, endPoint x: 164, endPoint y: 140, distance: 51.9
click at [164, 141] on div "Filtros ID Período Presentación Período Presentación Período de Prestación 20-5…" at bounding box center [298, 161] width 379 height 95
paste input "27-35574078-7"
type input "27-35574078-7"
drag, startPoint x: 157, startPoint y: 148, endPoint x: 51, endPoint y: 141, distance: 106.0
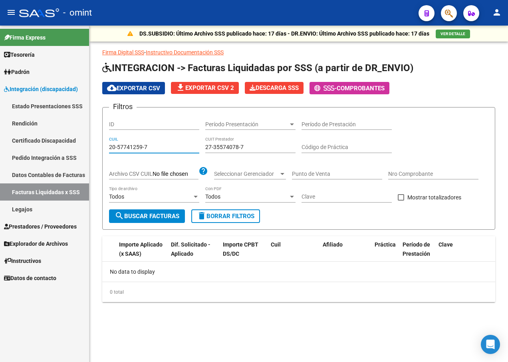
click at [51, 141] on mat-sidenav-container "Firma Express Tesorería Extractos Procesados (csv) Extractos Originales (pdf) P…" at bounding box center [254, 194] width 508 height 336
paste input "20-57149278-5"
type input "20-57149278-5"
click at [139, 213] on span "search Buscar Facturas" at bounding box center [147, 215] width 65 height 7
